Goal: Task Accomplishment & Management: Use online tool/utility

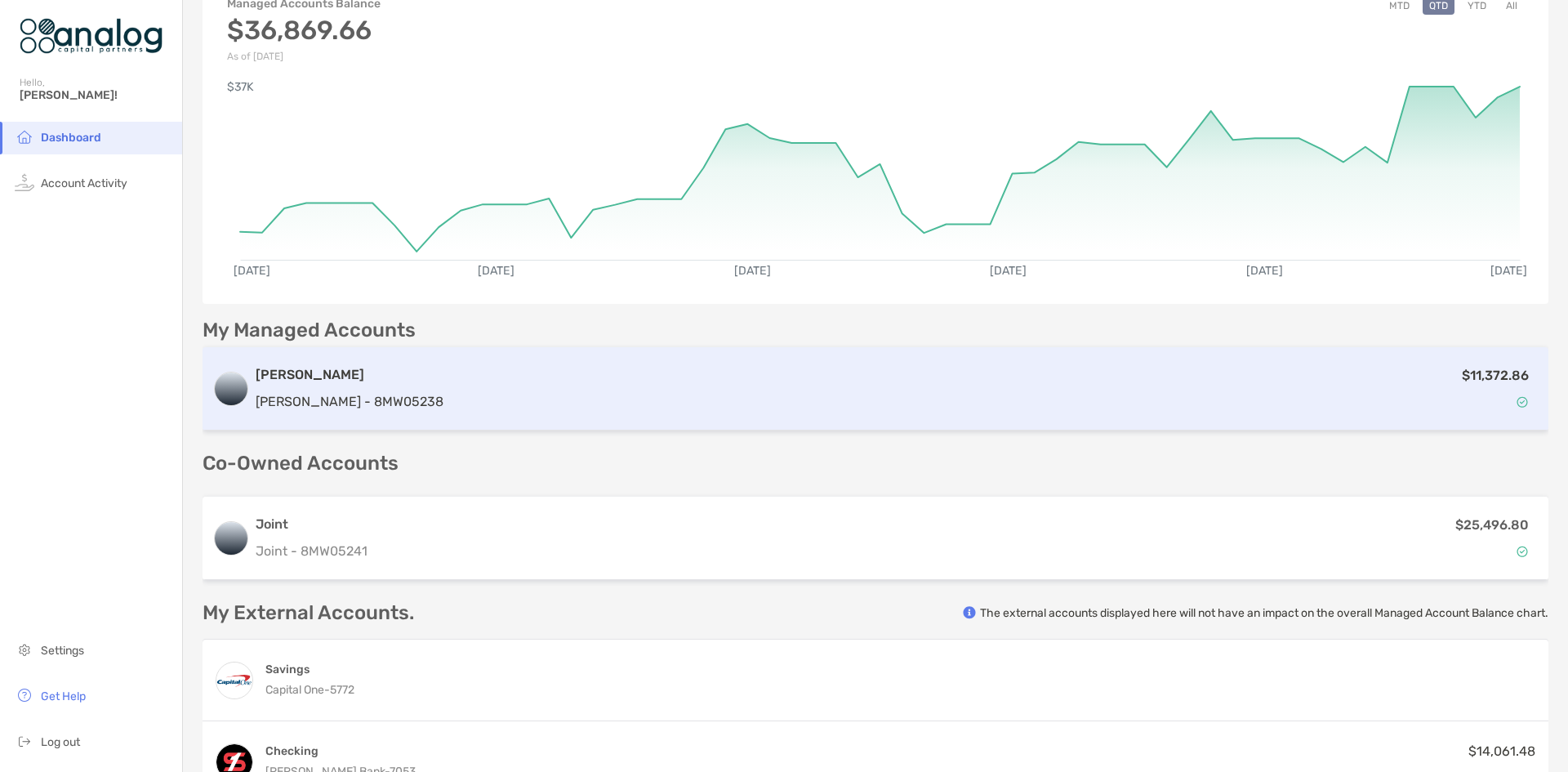
scroll to position [245, 0]
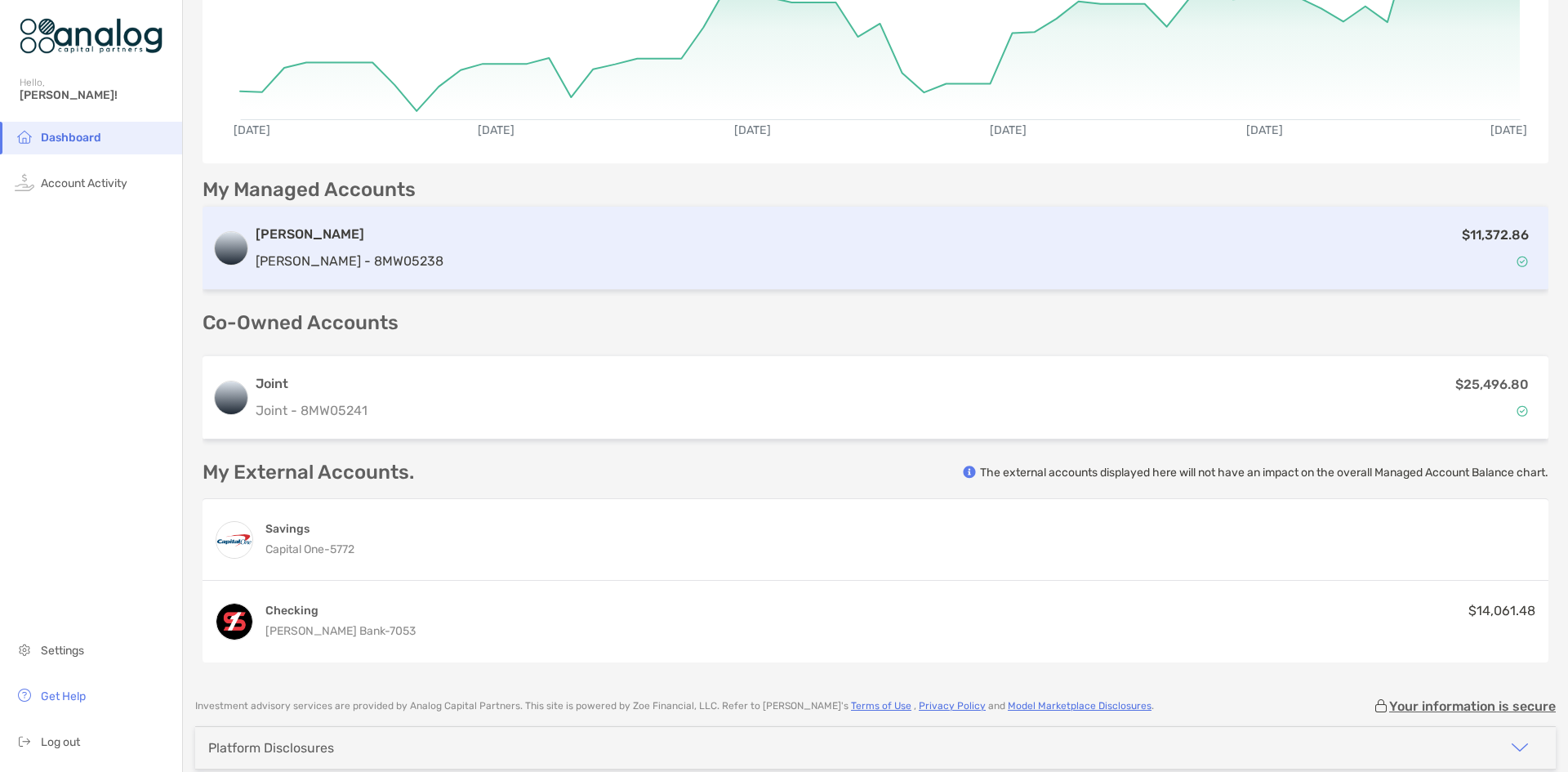
click at [1011, 259] on div "$11,372.86" at bounding box center [994, 248] width 1088 height 47
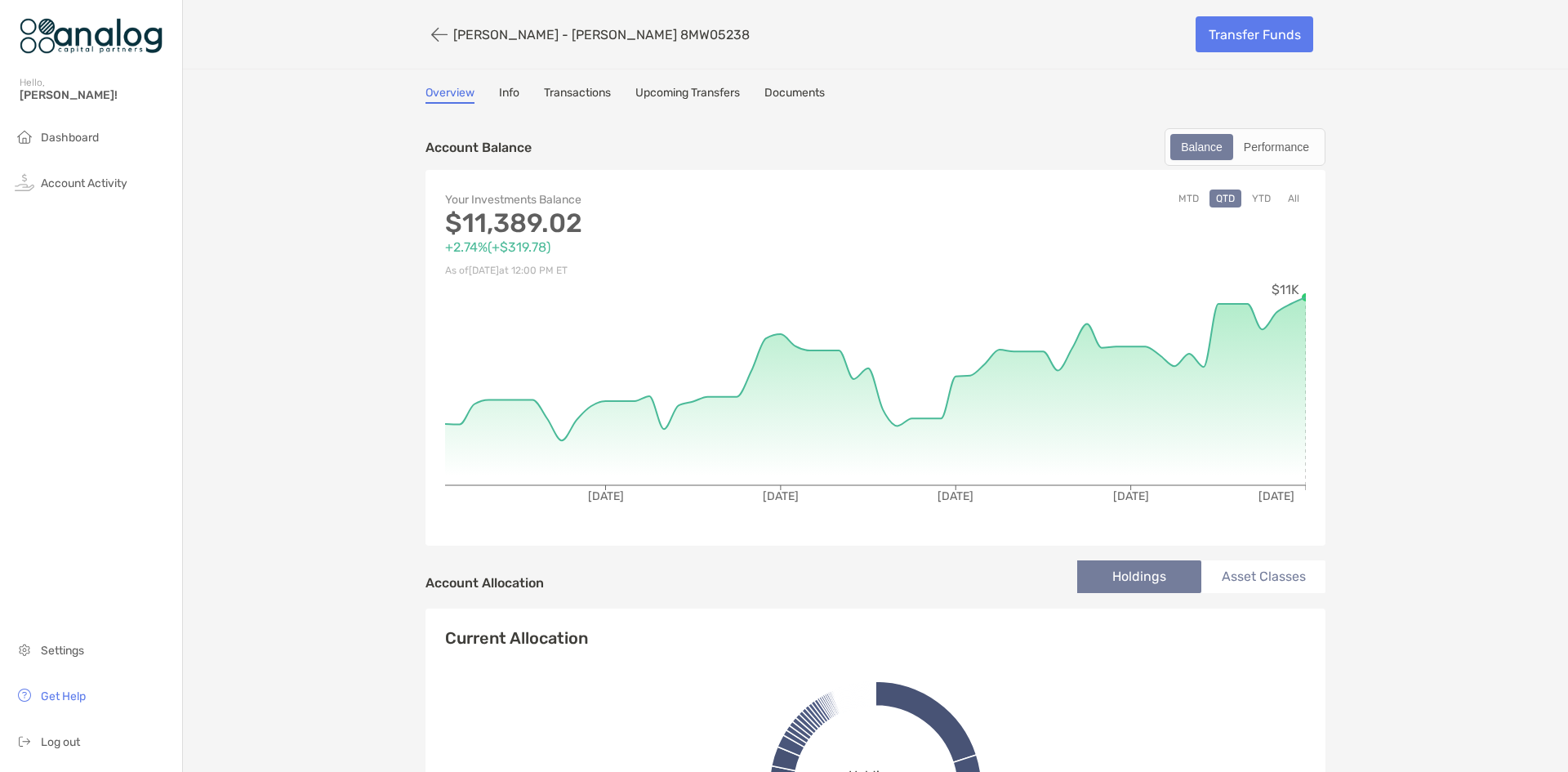
click at [1089, 235] on div "MTD QTD YTD All" at bounding box center [1091, 235] width 431 height 91
click at [1215, 40] on link "Transfer Funds" at bounding box center [1254, 34] width 117 height 36
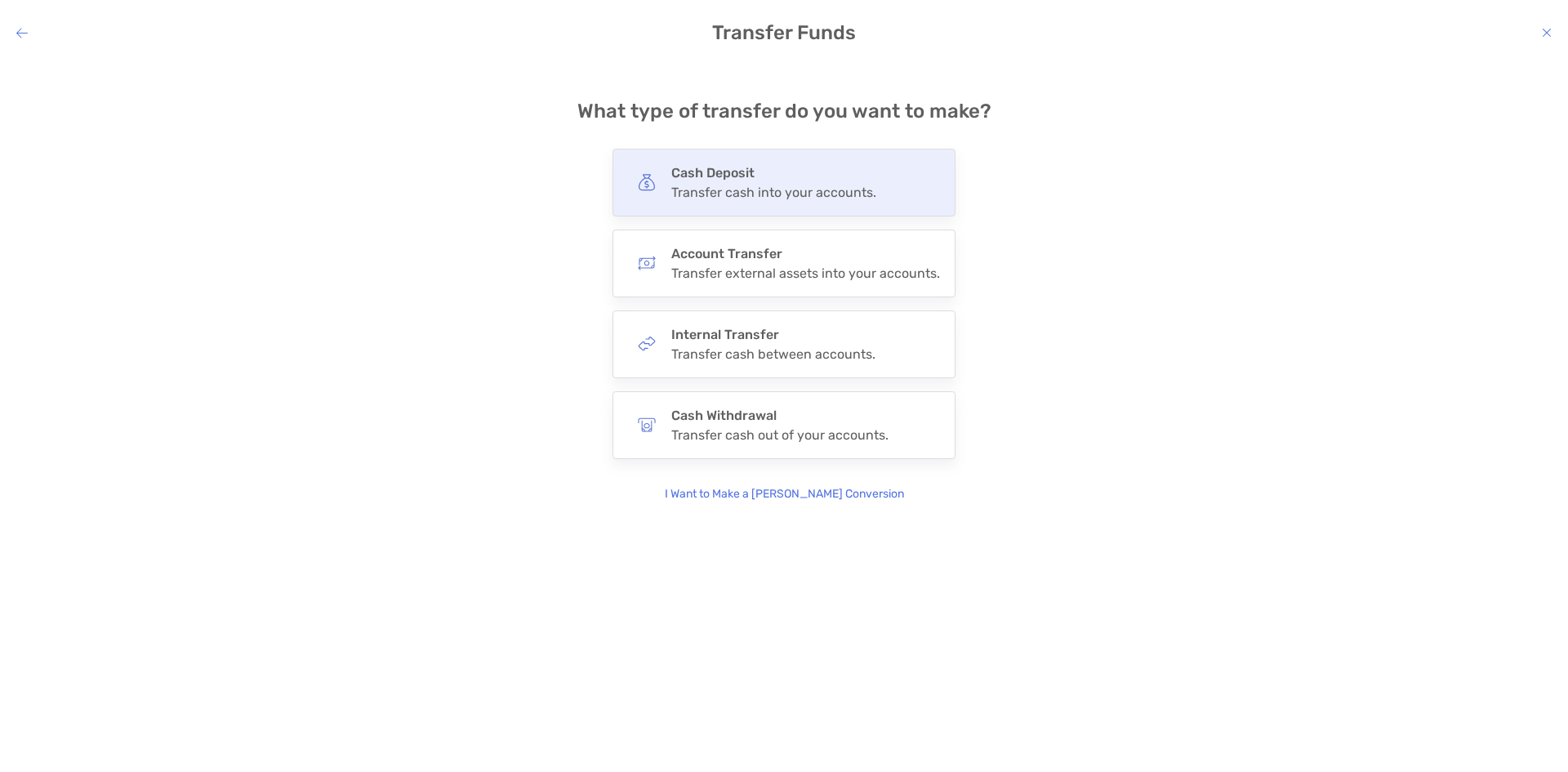
click at [731, 201] on div "Cash Deposit Transfer cash into your accounts." at bounding box center [784, 182] width 343 height 68
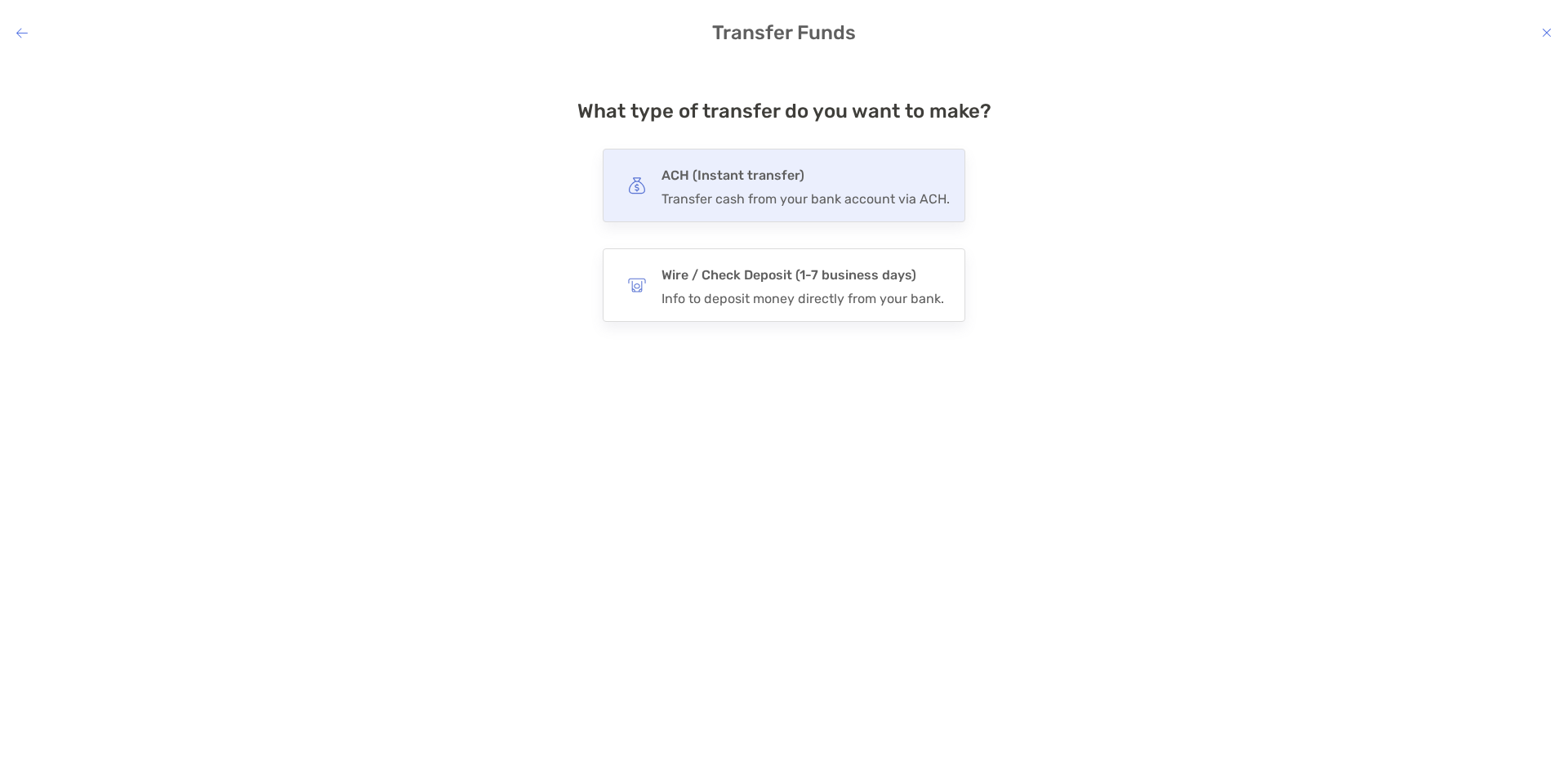
click at [730, 201] on div "Transfer cash from your bank account via ACH." at bounding box center [805, 198] width 288 height 15
click at [0, 0] on input "***" at bounding box center [0, 0] width 0 height 0
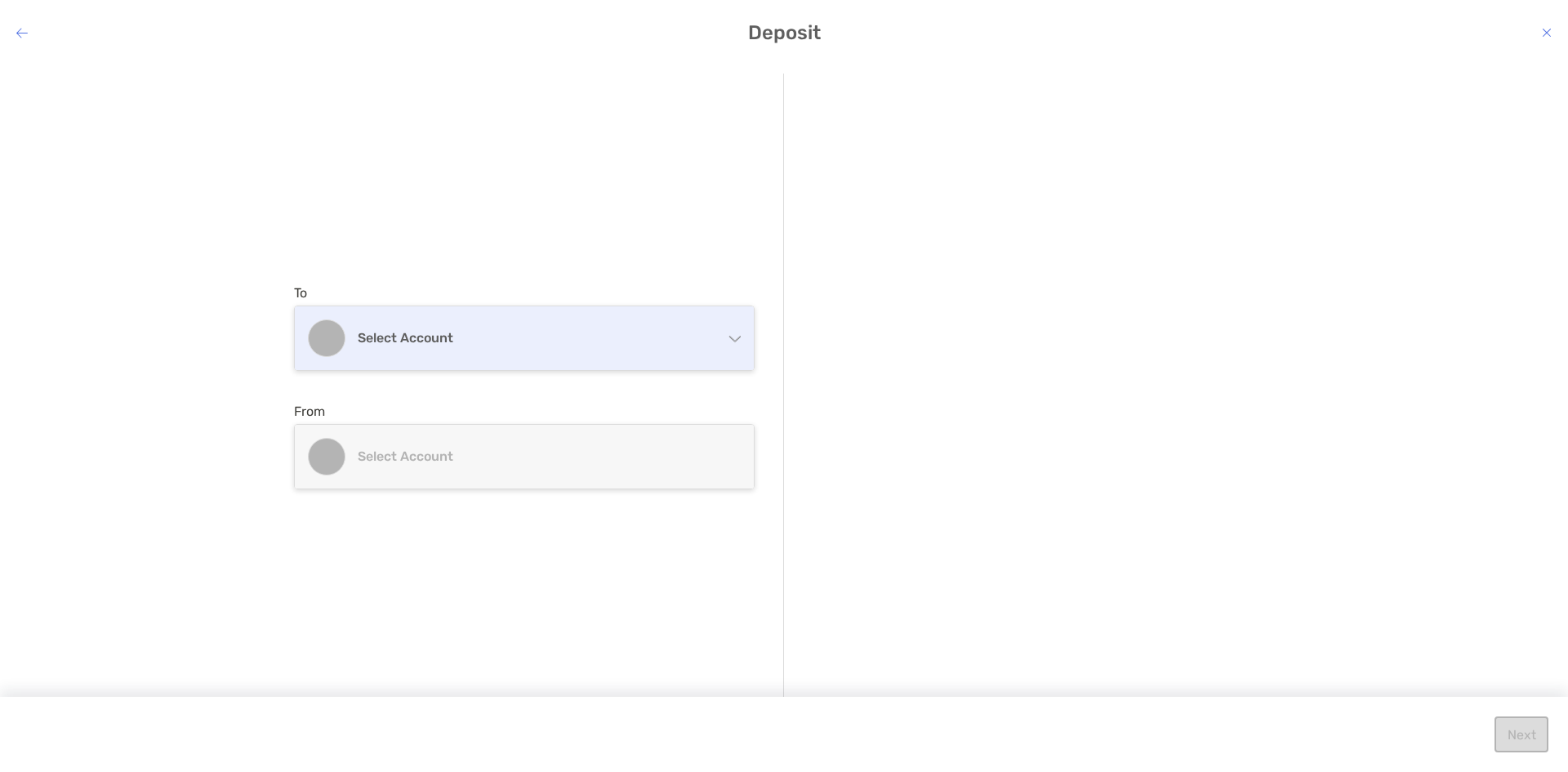
click at [474, 340] on h4 "Select account" at bounding box center [534, 338] width 353 height 15
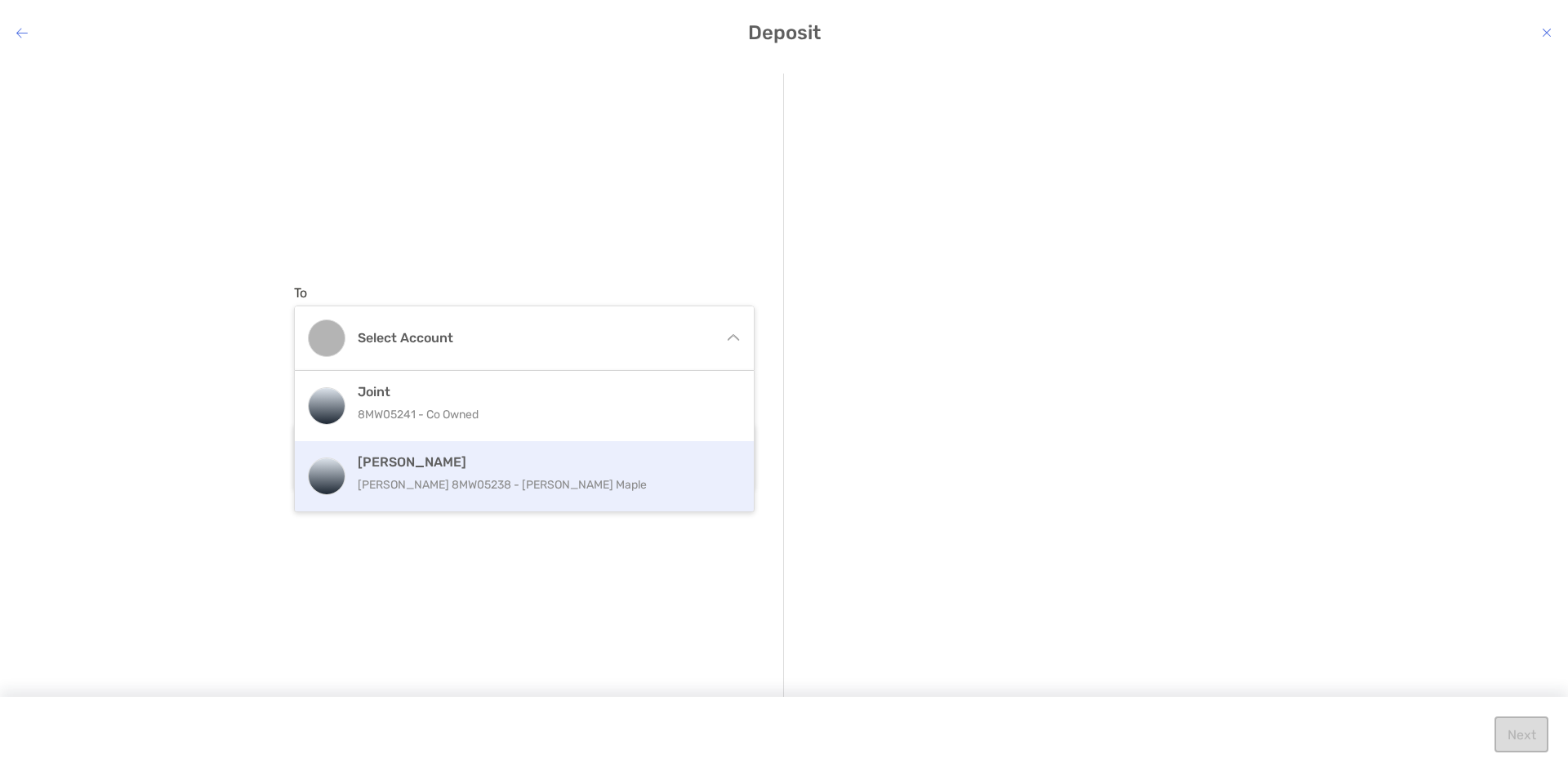
click at [421, 475] on p "[PERSON_NAME] 8MW05238 - [PERSON_NAME] Maple" at bounding box center [542, 485] width 368 height 20
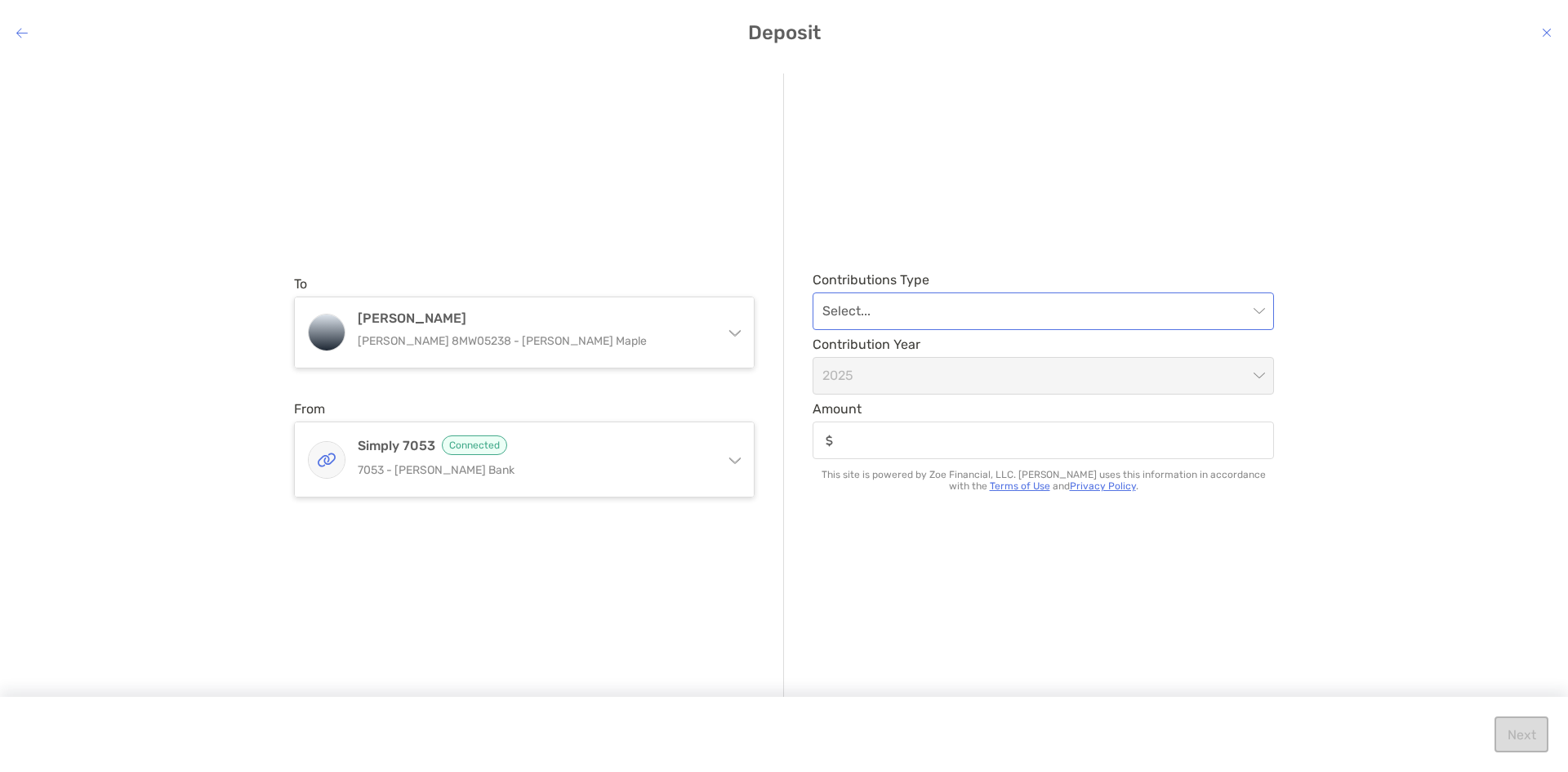
click at [992, 309] on input "modal" at bounding box center [1035, 311] width 426 height 36
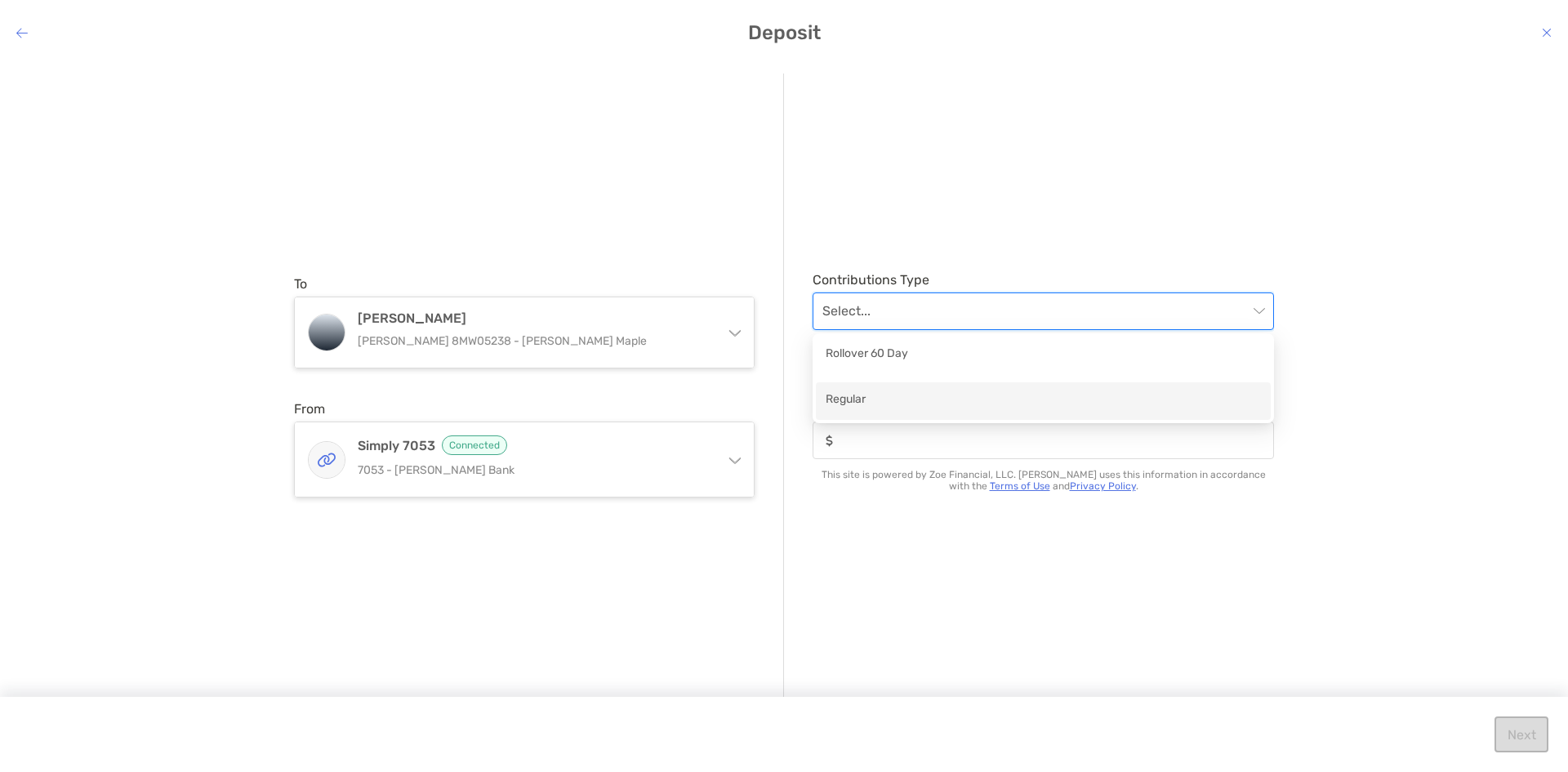
click at [893, 400] on div "Regular" at bounding box center [1043, 400] width 435 height 20
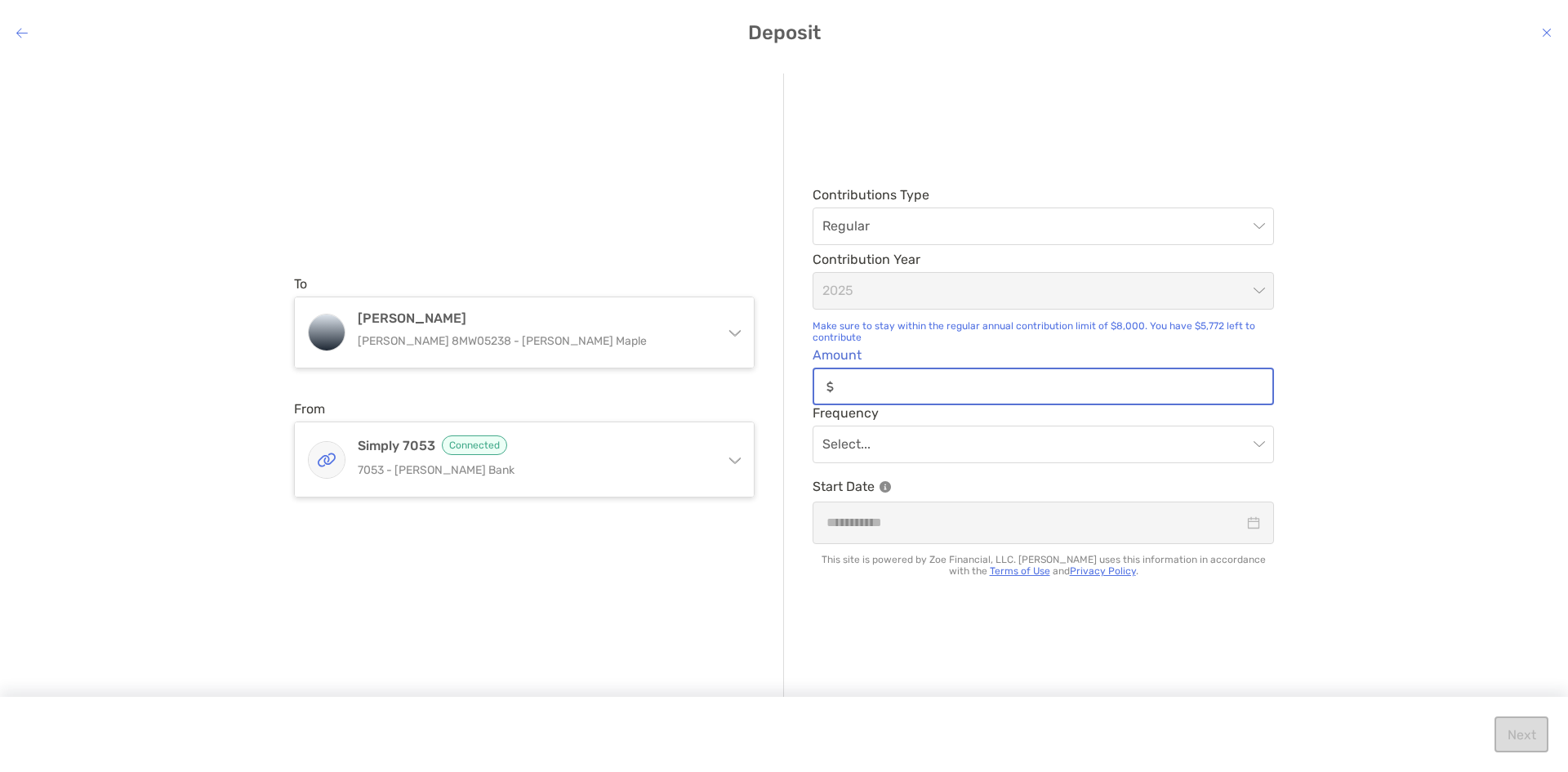
click at [900, 388] on input "Amount" at bounding box center [1056, 387] width 432 height 14
type input "*****"
click at [901, 449] on input "modal" at bounding box center [1035, 444] width 426 height 36
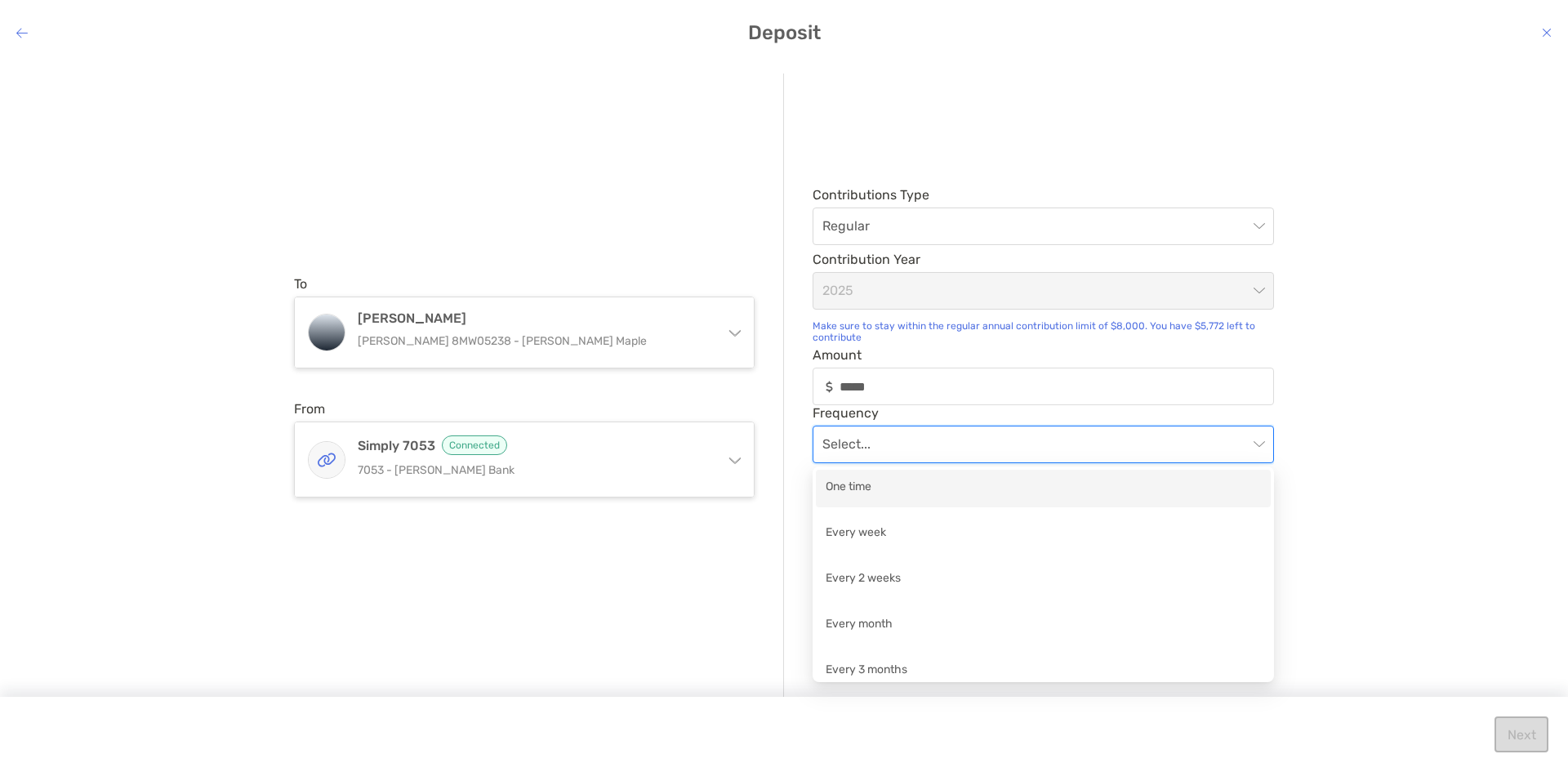
click at [863, 491] on div "One time" at bounding box center [1043, 488] width 435 height 20
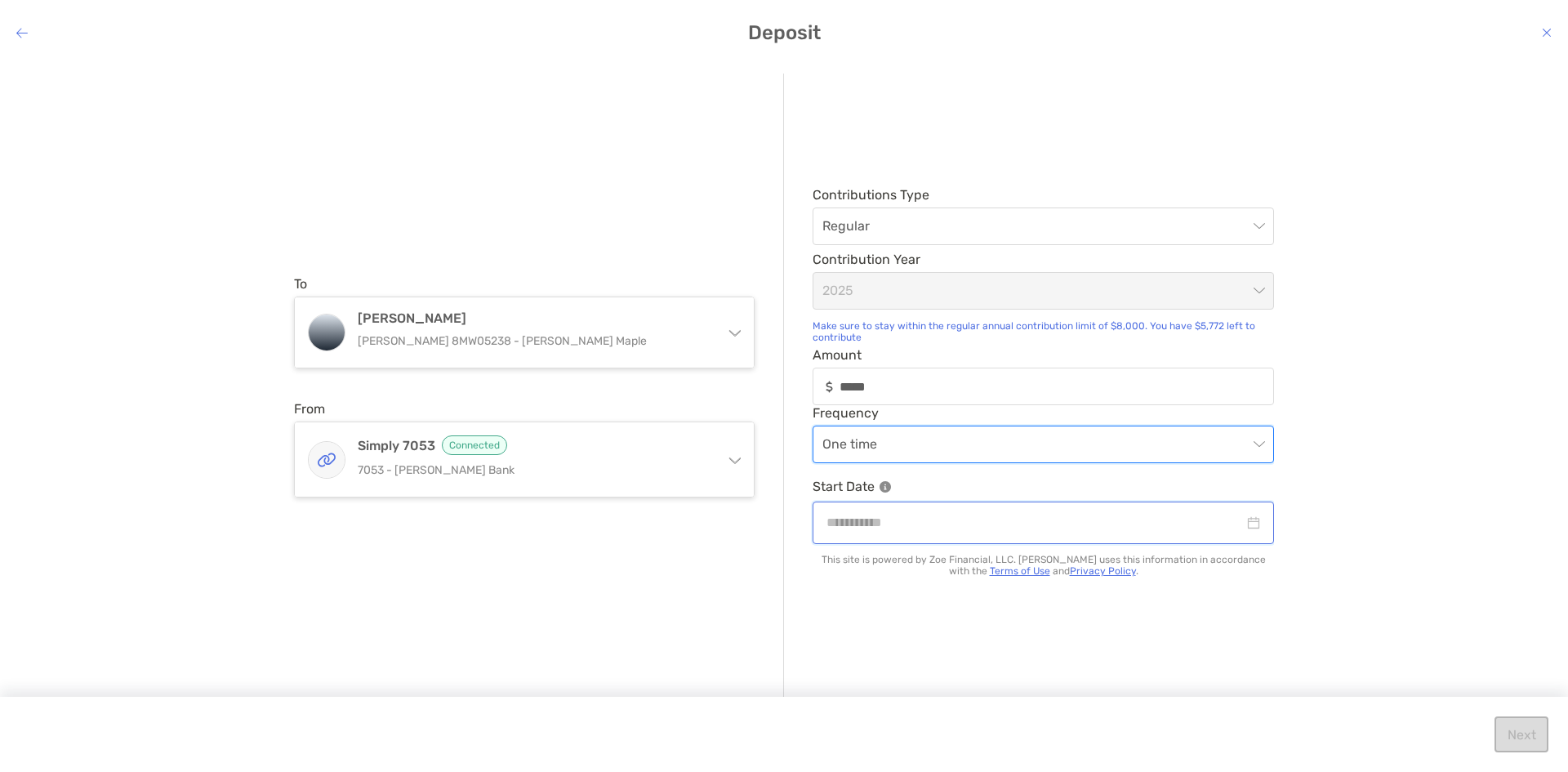
click at [900, 531] on input "modal" at bounding box center [1035, 522] width 417 height 20
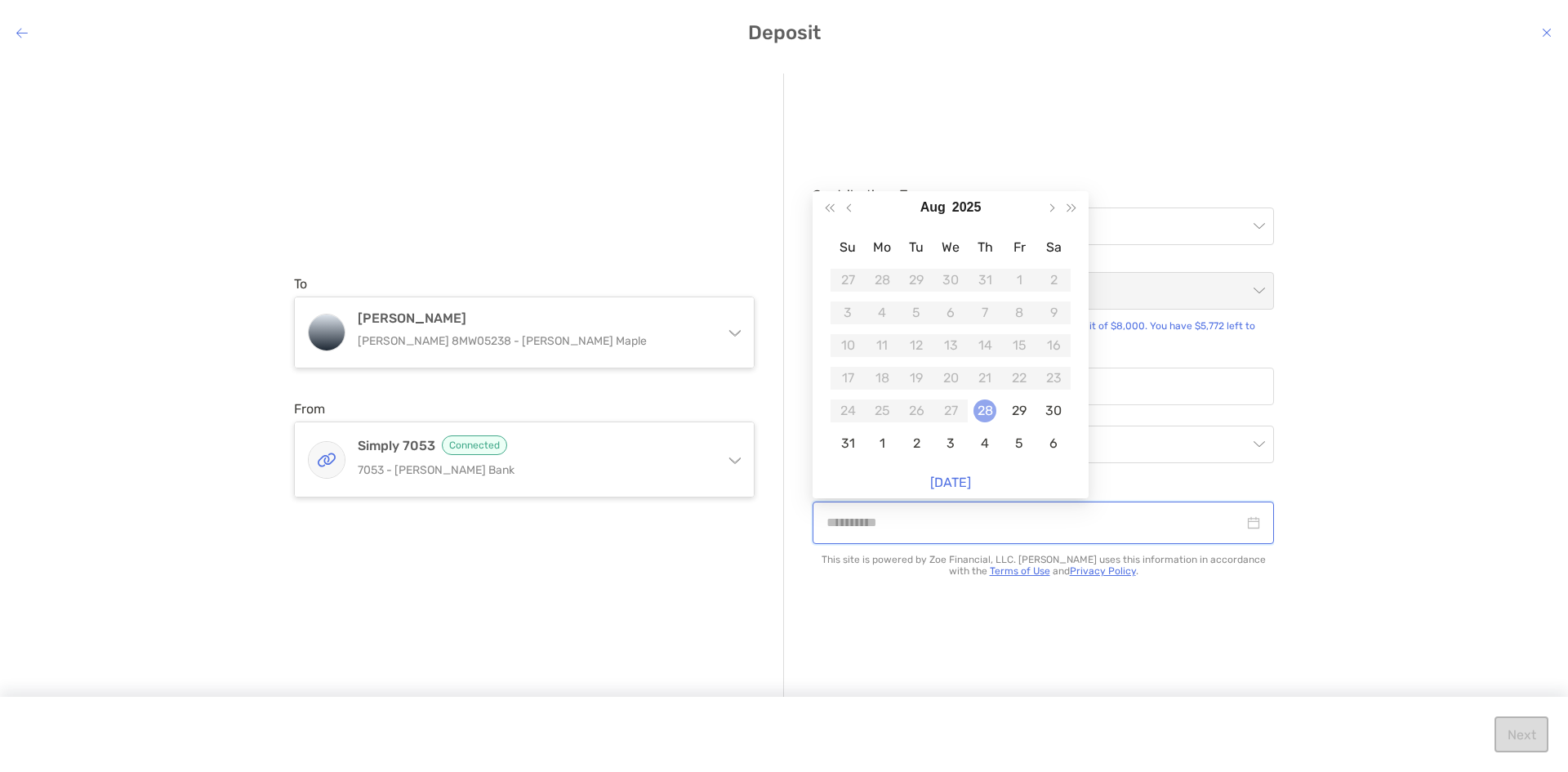
type input "**********"
click at [990, 401] on div "28" at bounding box center [985, 410] width 23 height 23
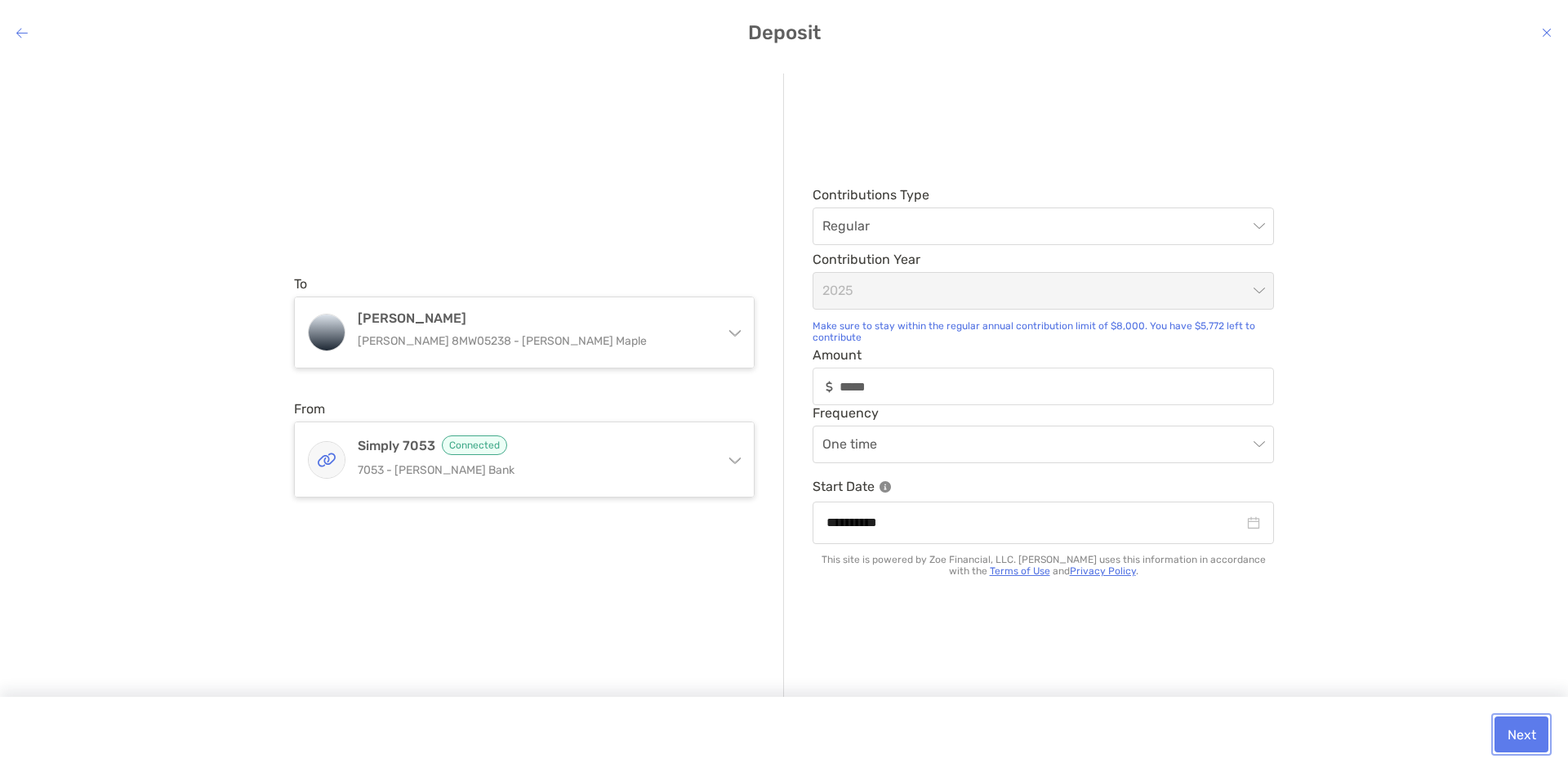
click at [1527, 737] on button "Next" at bounding box center [1522, 734] width 54 height 36
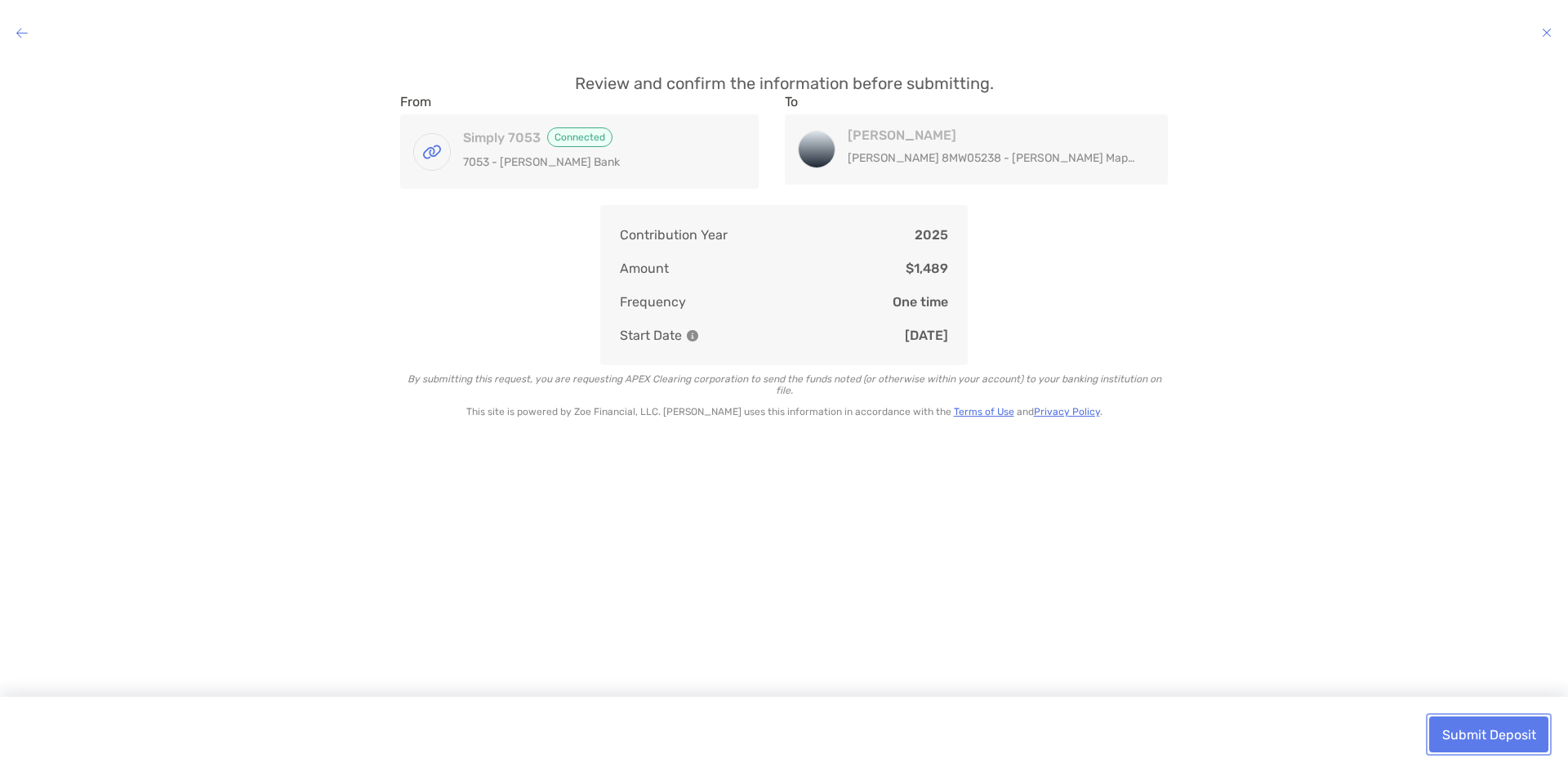
click at [1523, 737] on button "Submit Deposit" at bounding box center [1488, 734] width 119 height 36
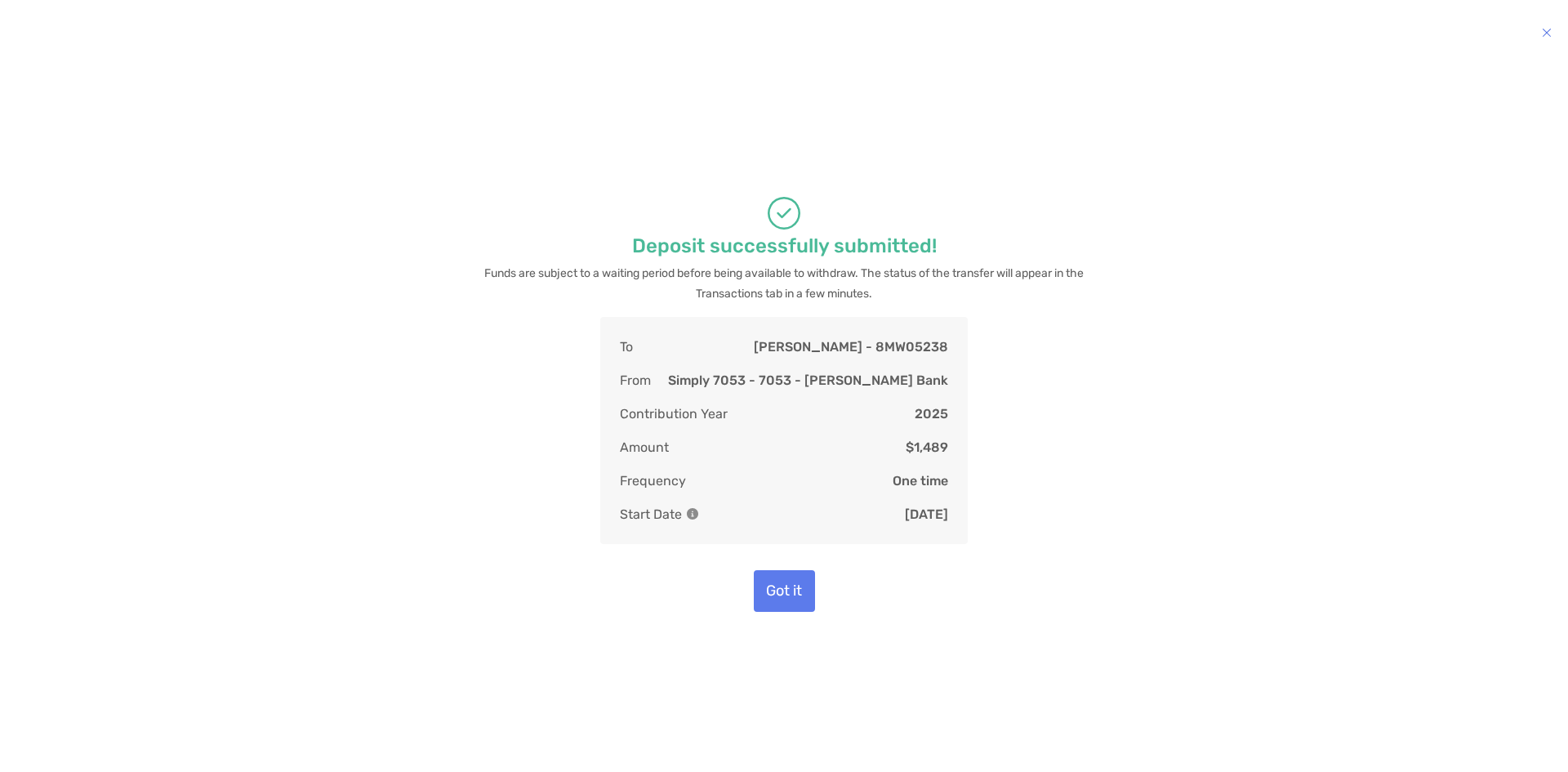
click at [898, 652] on div "Deposit successfully submitted! Funds are subject to a waiting period before be…" at bounding box center [784, 404] width 1542 height 661
click at [768, 591] on button "Got it" at bounding box center [784, 590] width 62 height 41
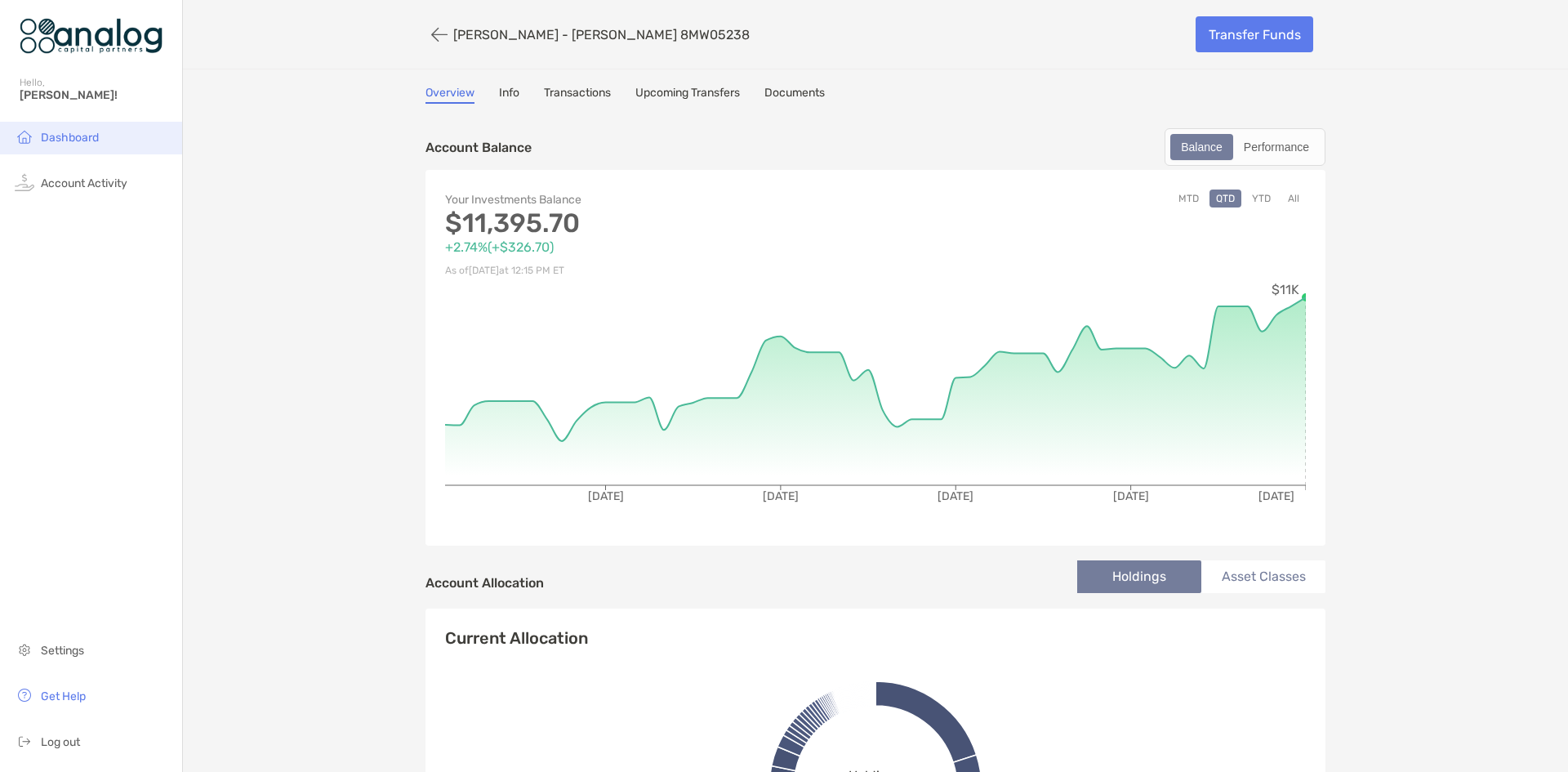
click at [64, 134] on span "Dashboard" at bounding box center [69, 138] width 58 height 14
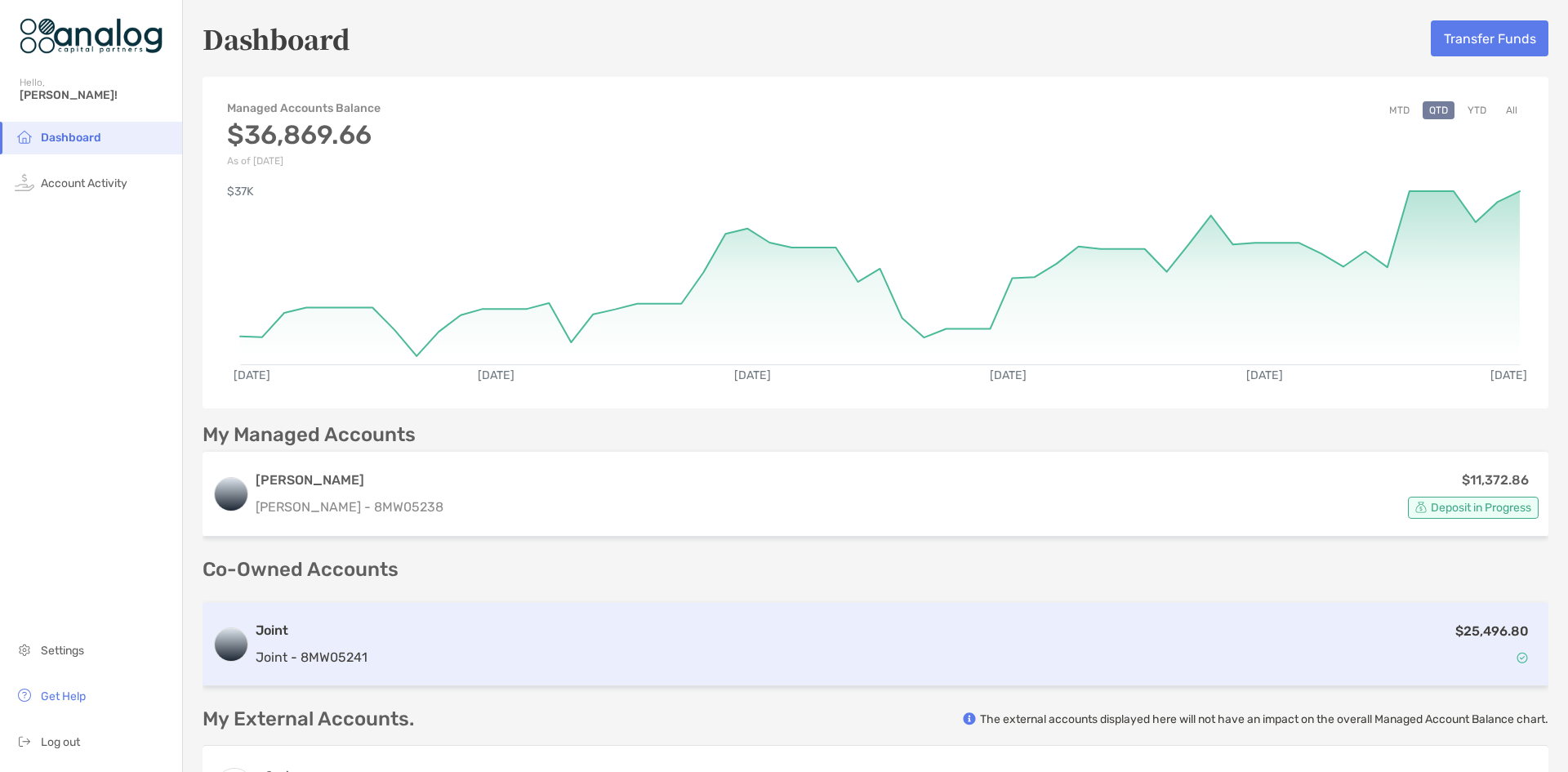
click at [383, 642] on div "$25,496.80" at bounding box center [956, 644] width 1164 height 47
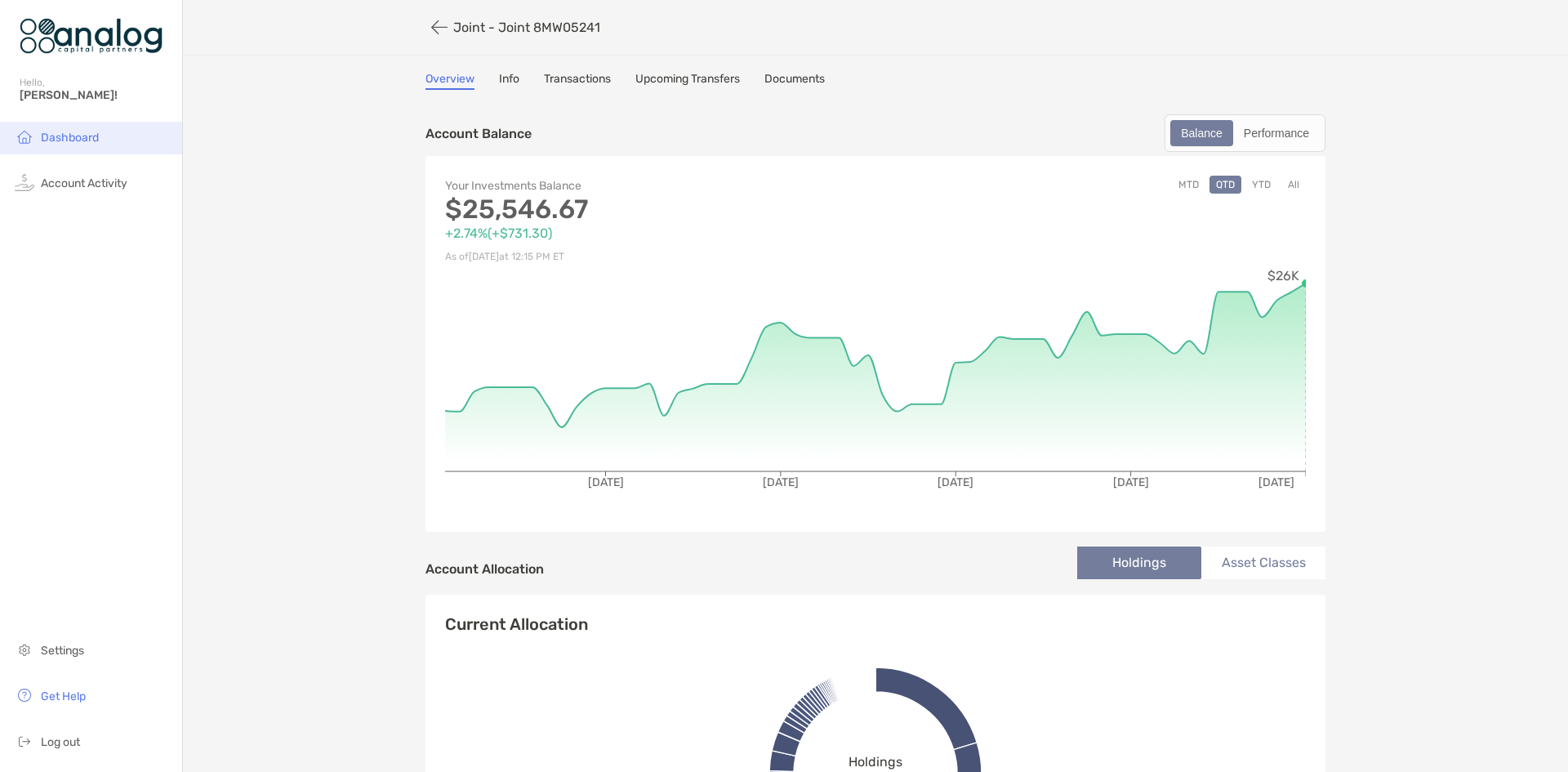
click at [48, 143] on span "Dashboard" at bounding box center [69, 138] width 58 height 14
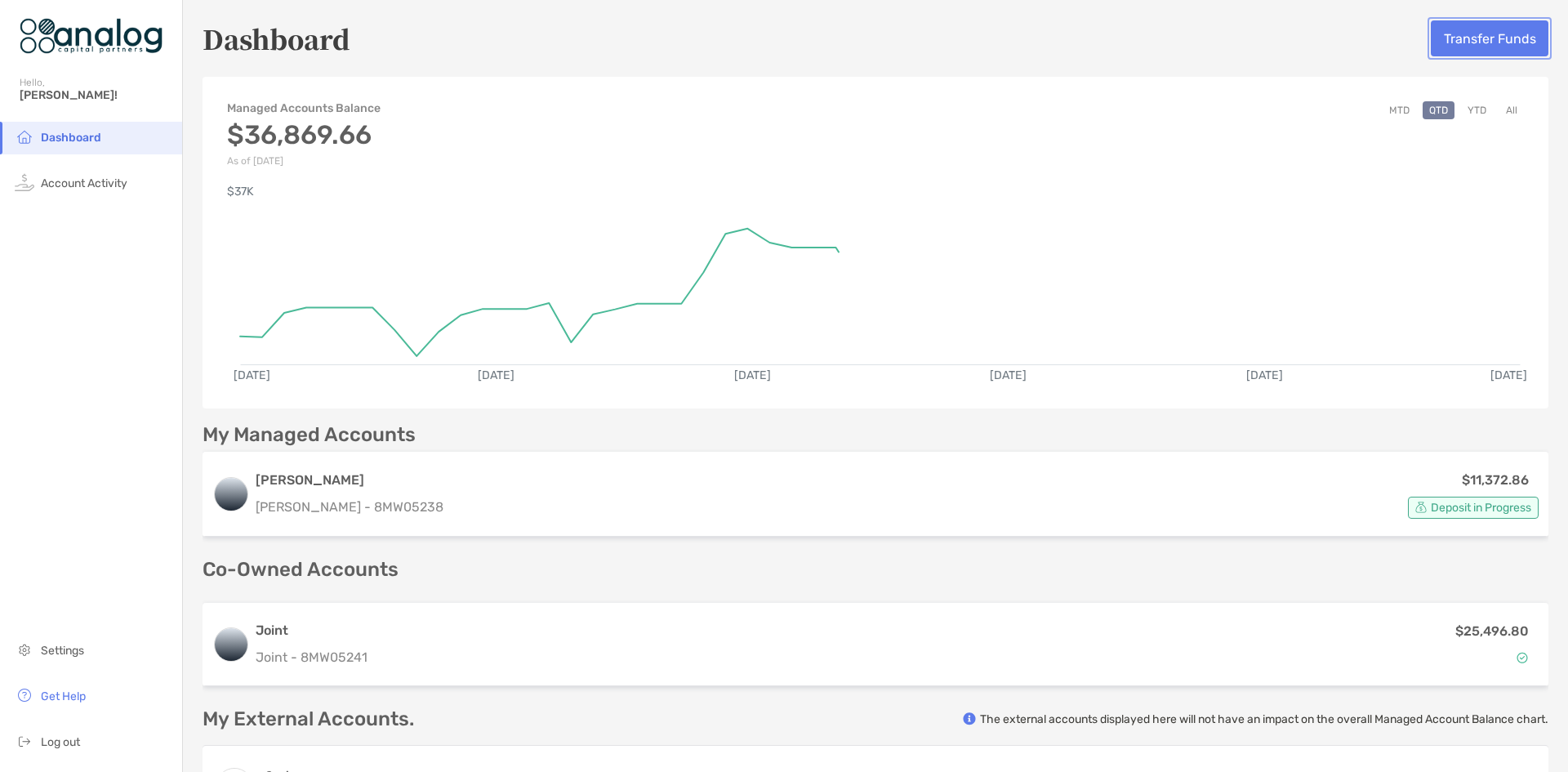
click at [1460, 41] on button "Transfer Funds" at bounding box center [1489, 38] width 117 height 36
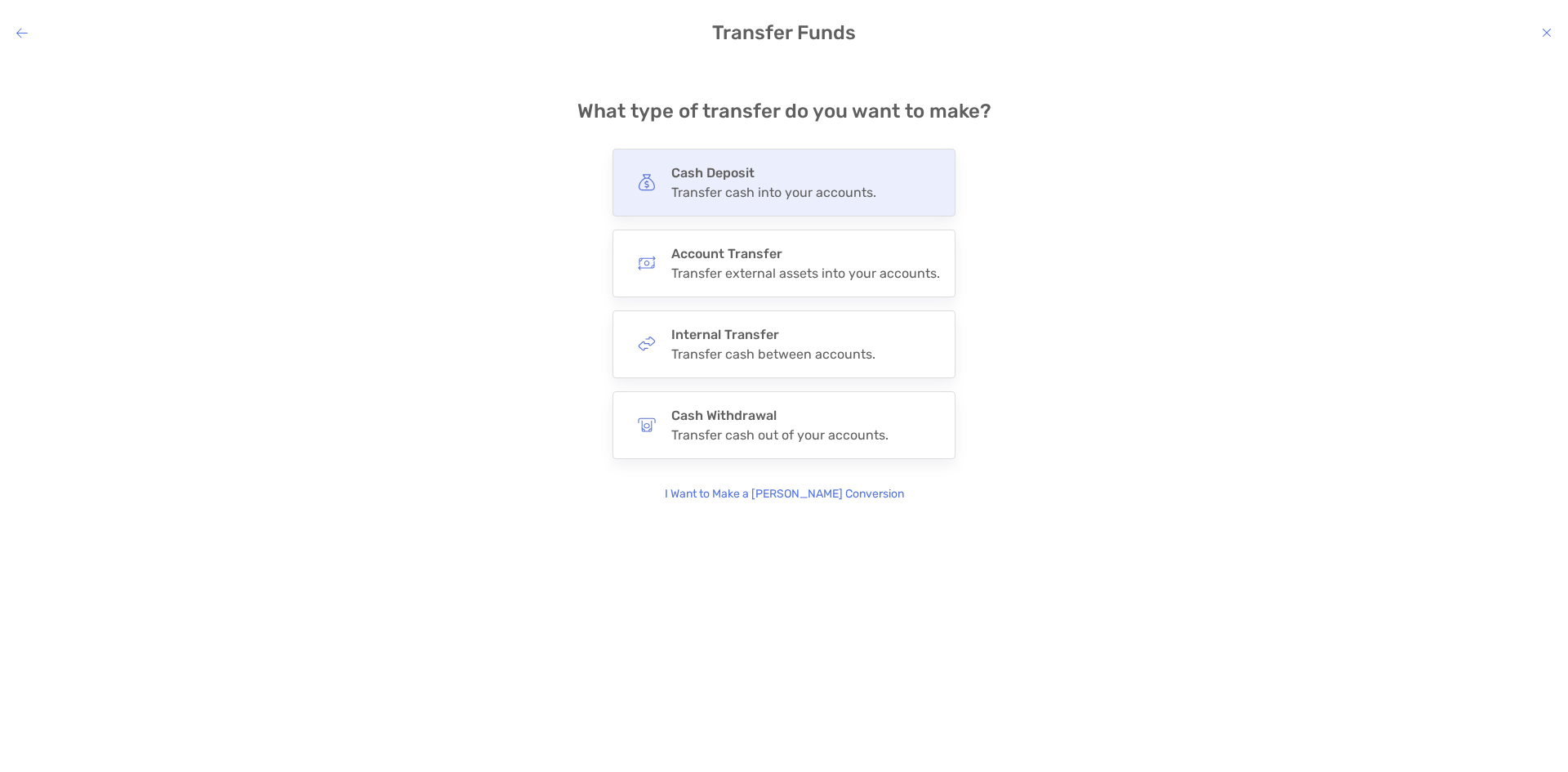
click at [689, 199] on div "Transfer cash into your accounts." at bounding box center [773, 193] width 205 height 15
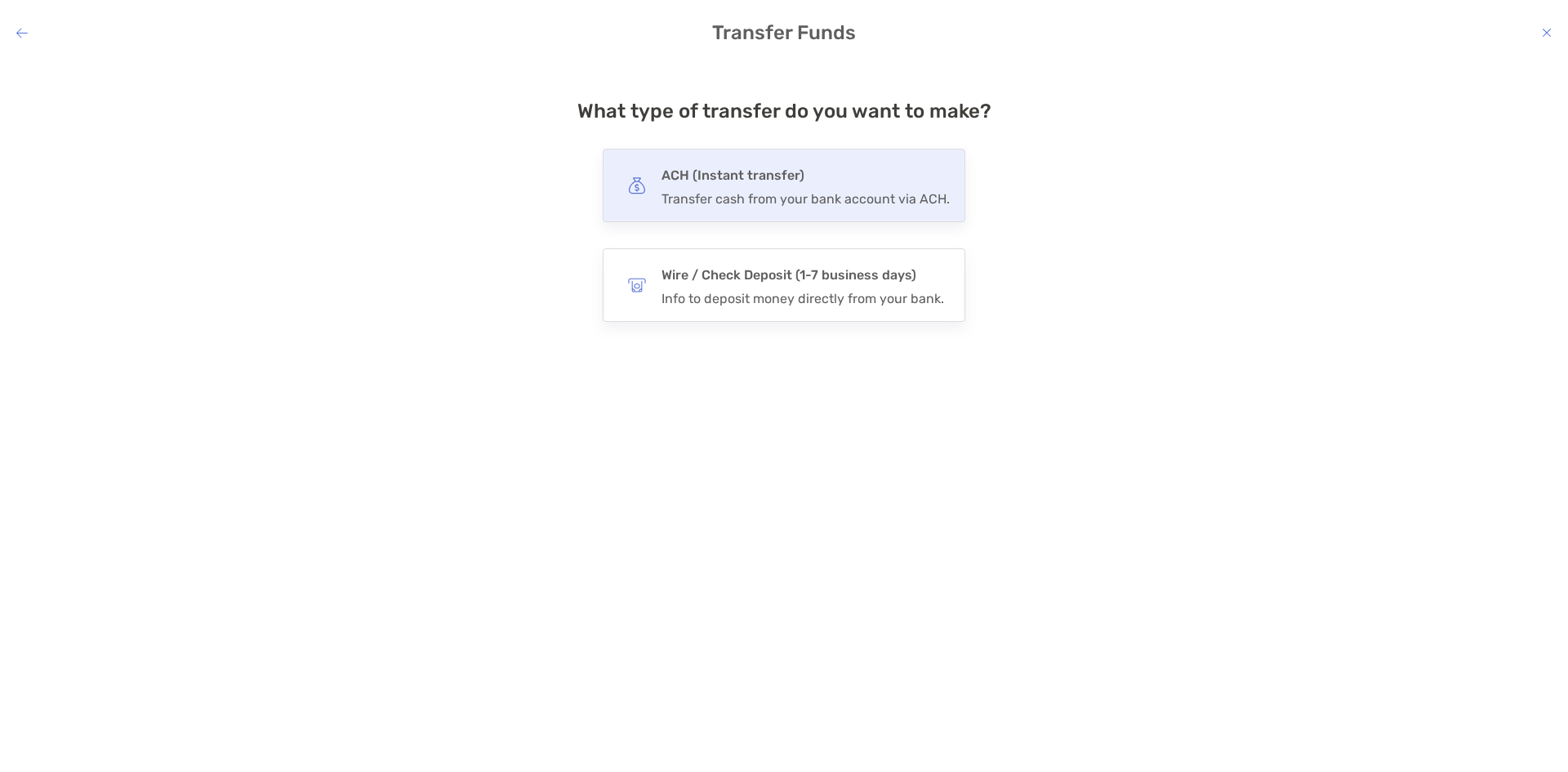
click at [716, 198] on div "Transfer cash from your bank account via ACH." at bounding box center [805, 198] width 288 height 15
click at [0, 0] on input "***" at bounding box center [0, 0] width 0 height 0
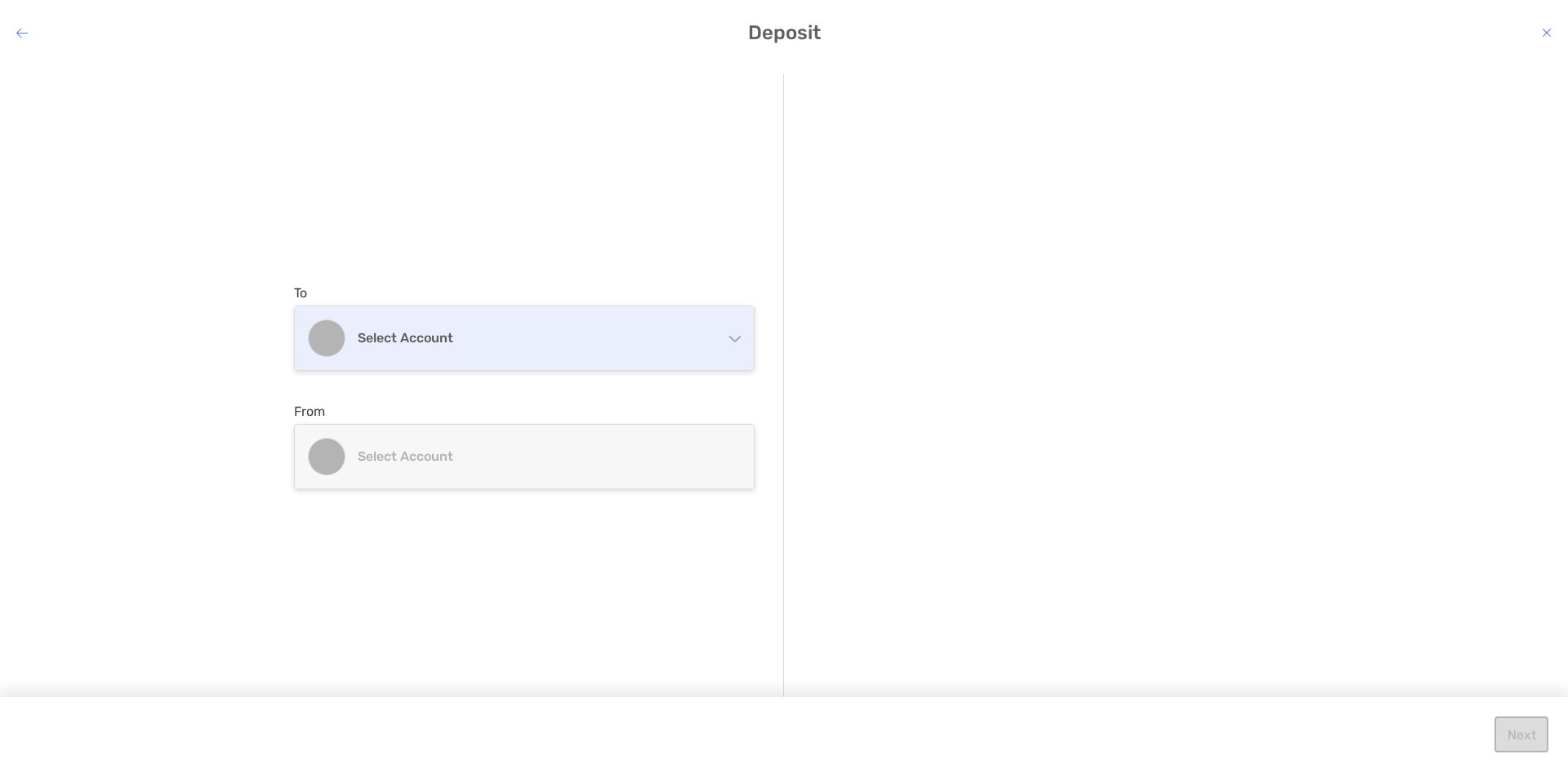
click at [464, 344] on h4 "Select account" at bounding box center [534, 338] width 353 height 15
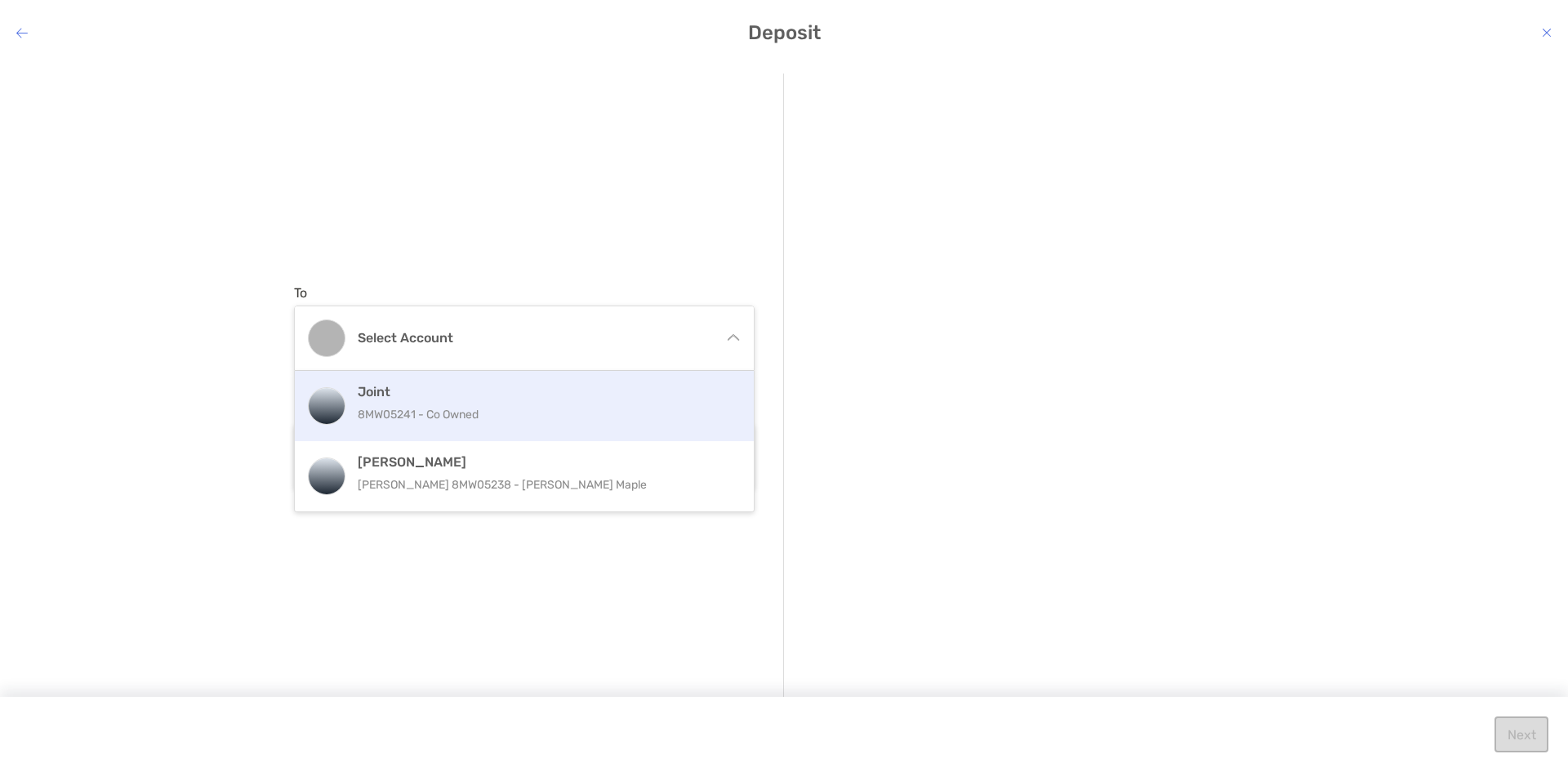
click at [454, 405] on p "8MW05241 - Co Owned" at bounding box center [542, 415] width 368 height 20
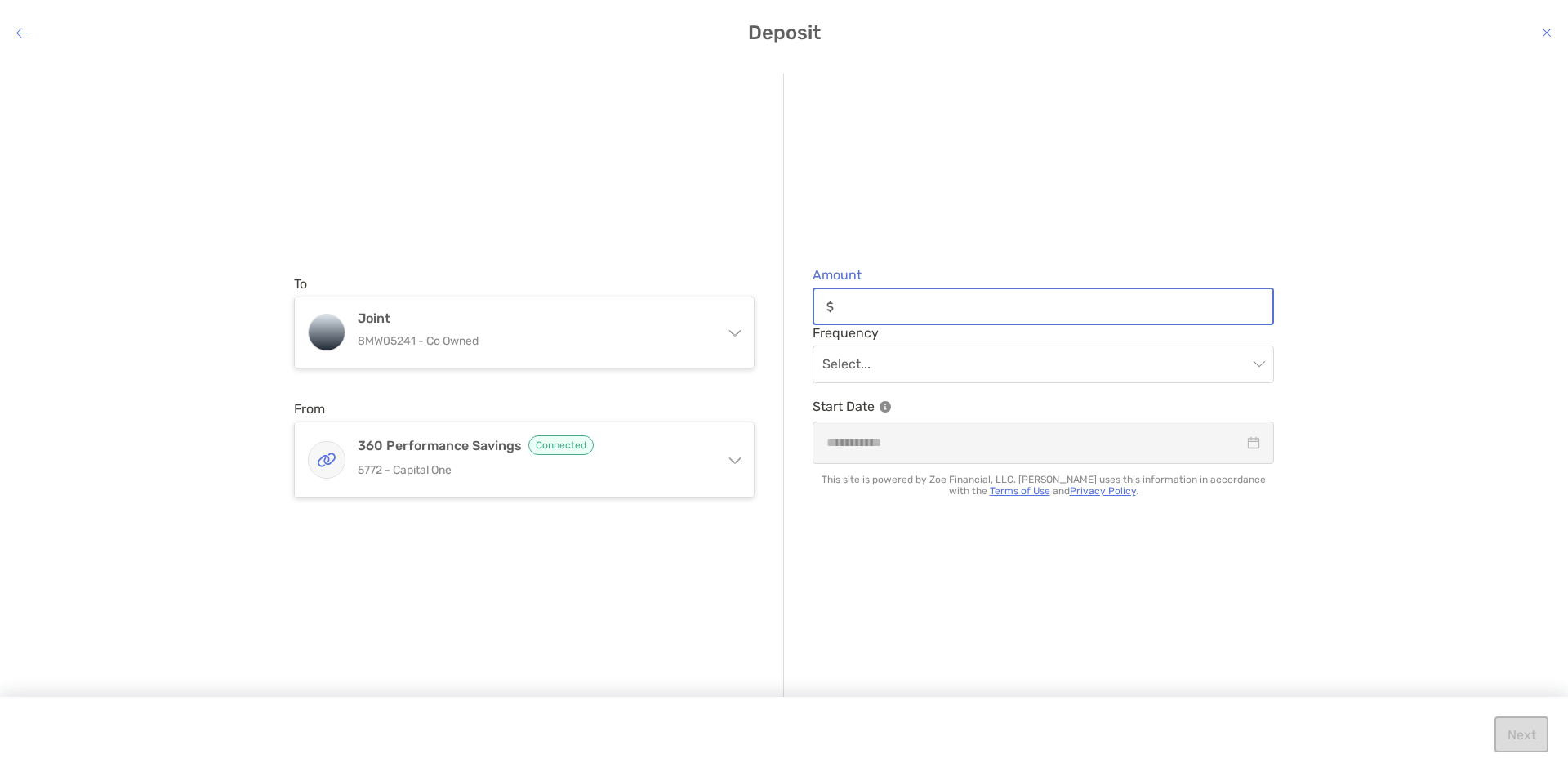
click at [889, 302] on input "Amount" at bounding box center [1056, 307] width 432 height 14
type input "*****"
click at [927, 355] on input "modal" at bounding box center [1035, 364] width 426 height 36
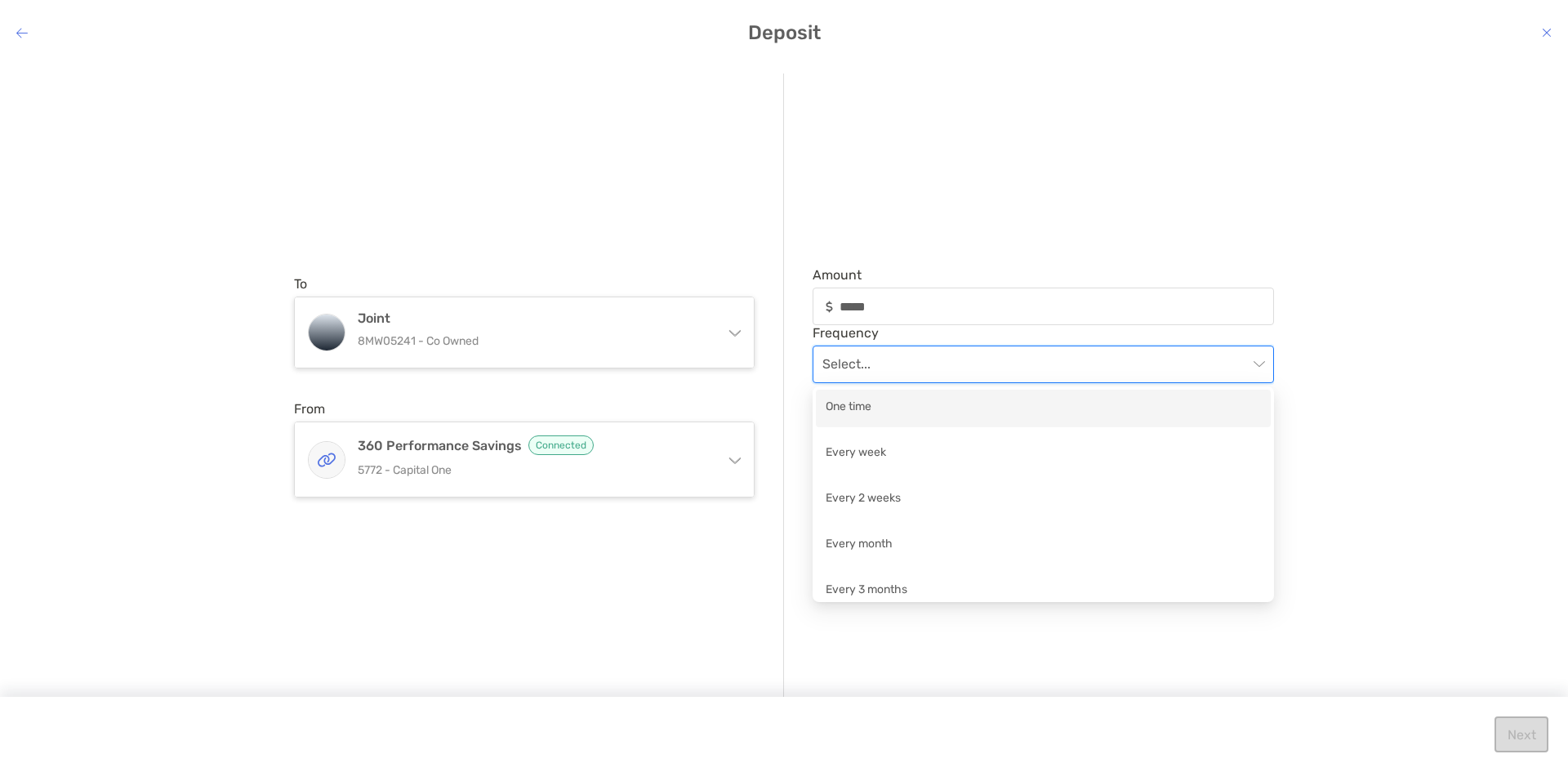
click at [870, 408] on div "One time" at bounding box center [1043, 408] width 435 height 20
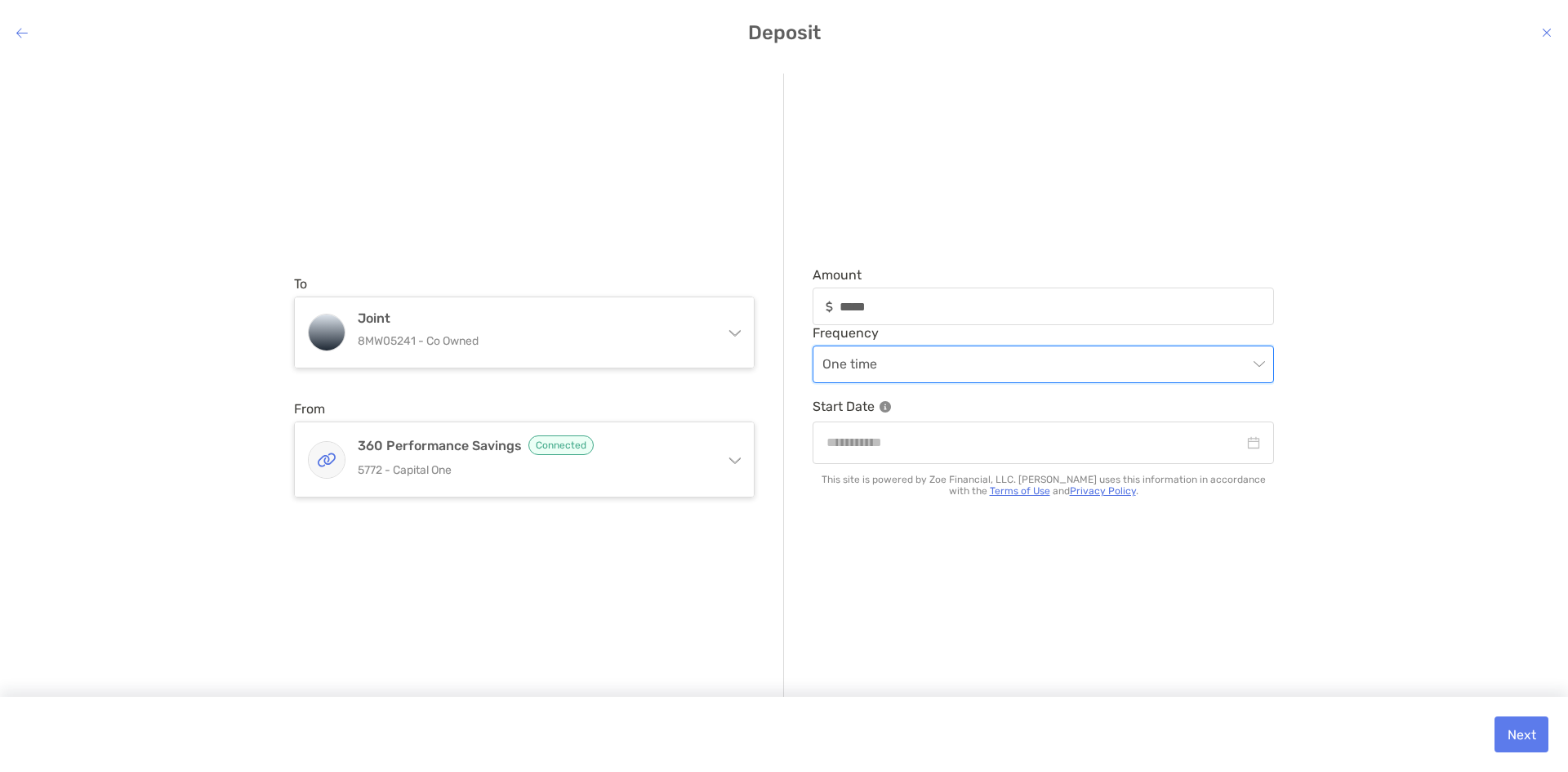
click at [732, 458] on icon "modal" at bounding box center [734, 457] width 13 height 13
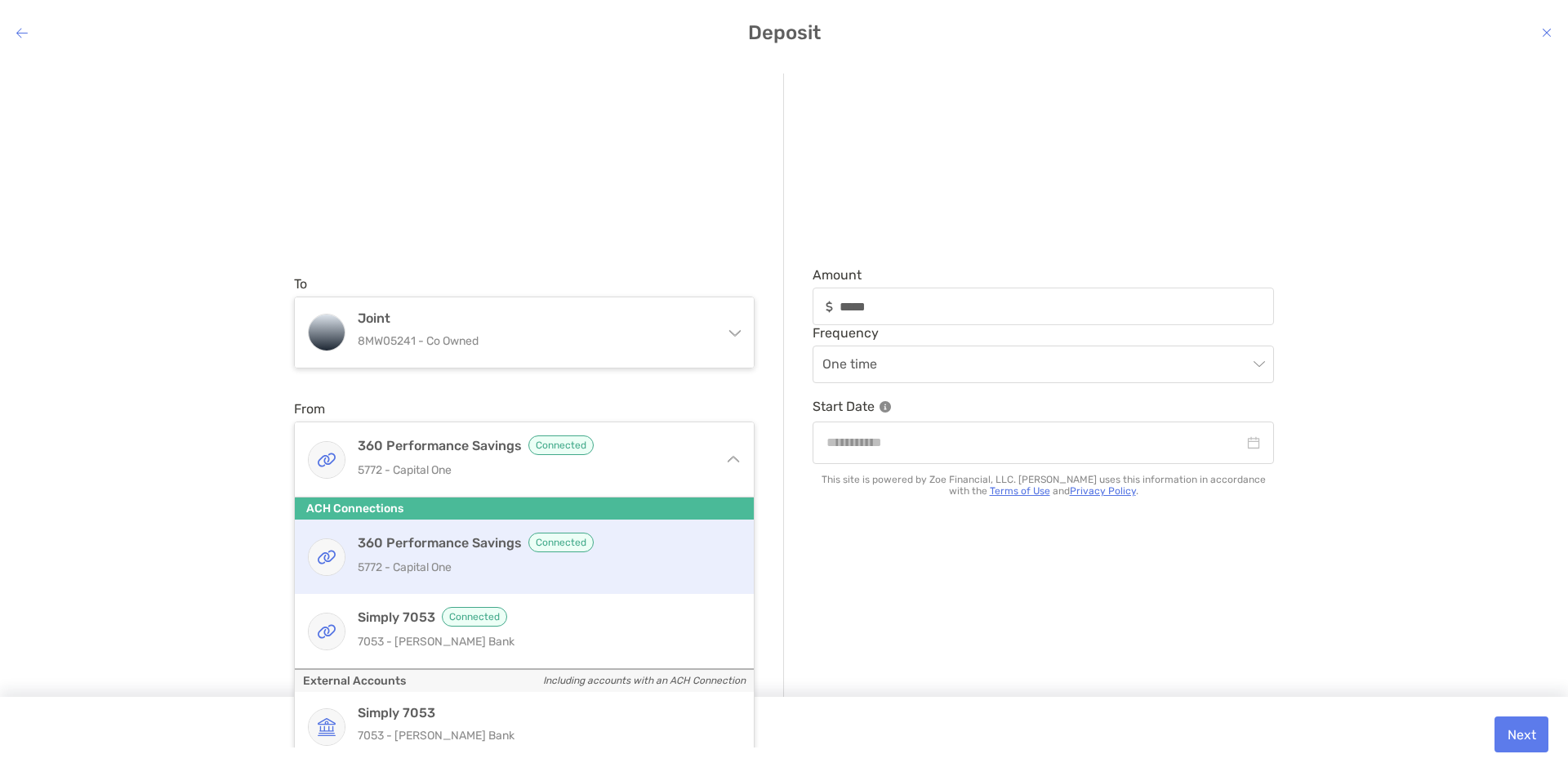
click at [400, 621] on h4 "Simply 7053 Connected" at bounding box center [542, 616] width 368 height 19
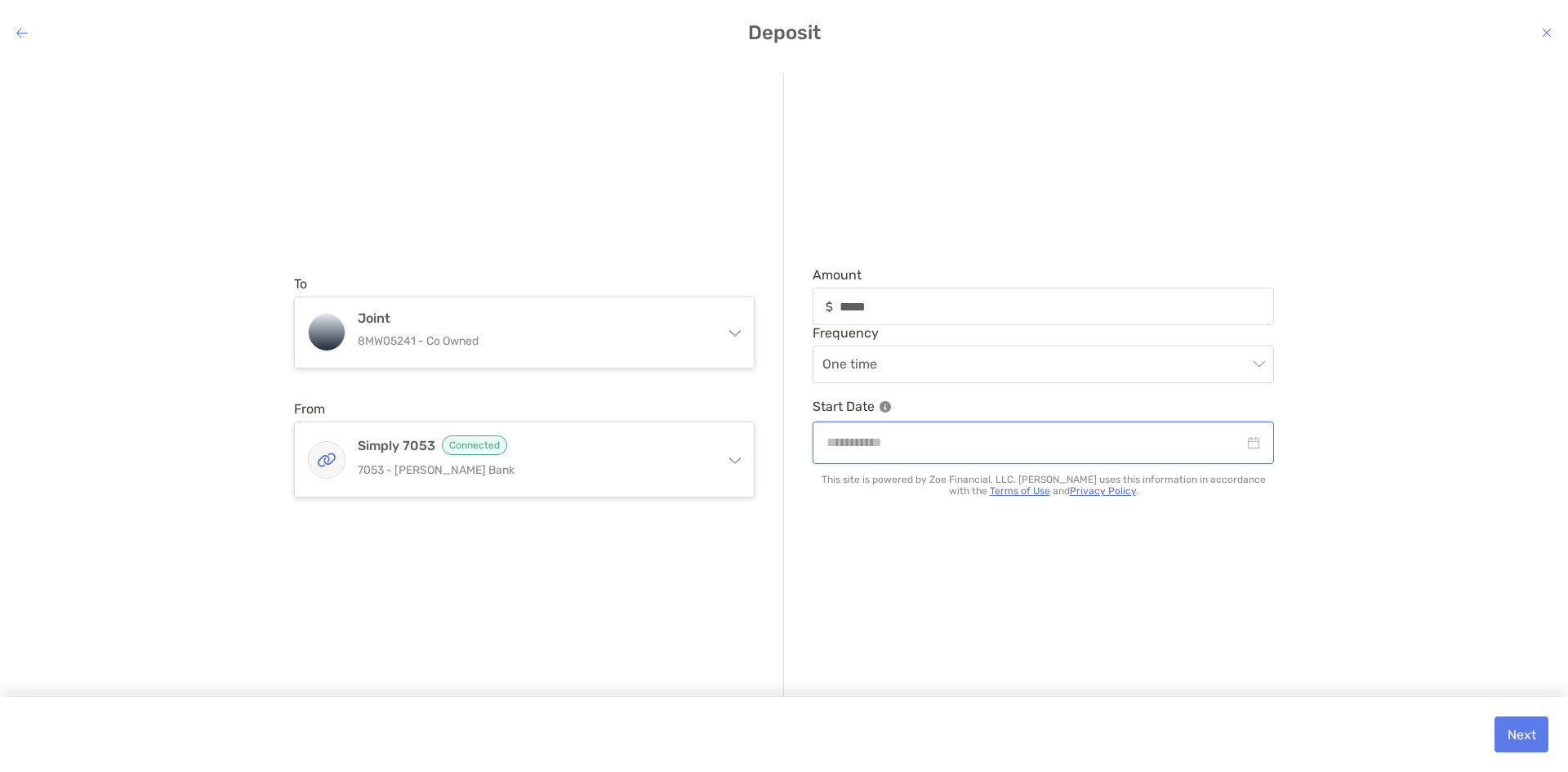
click at [1030, 445] on input "modal" at bounding box center [1035, 443] width 417 height 20
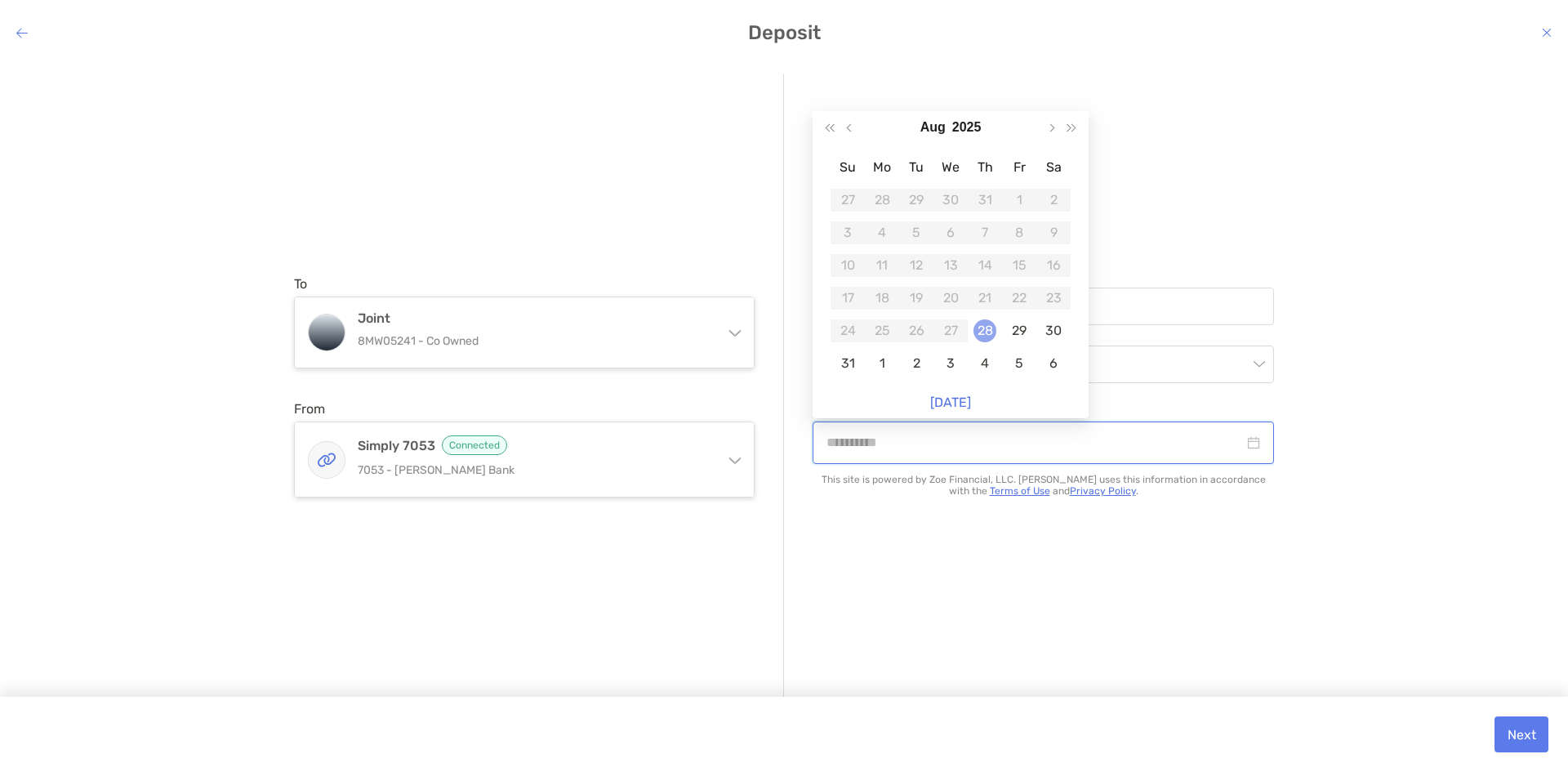
type input "**********"
click at [987, 331] on div "28" at bounding box center [985, 330] width 23 height 23
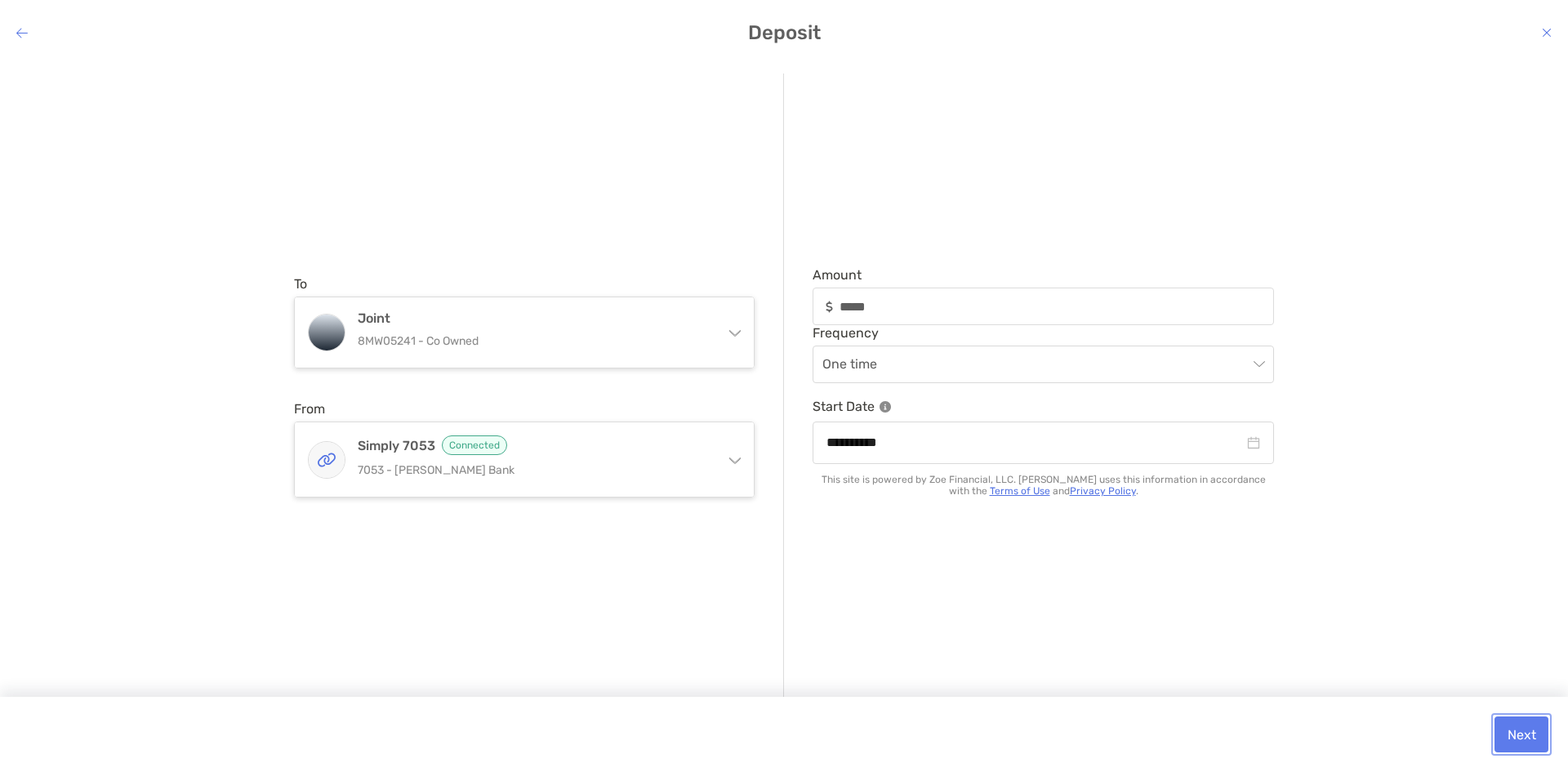
click at [1518, 731] on button "Next" at bounding box center [1522, 734] width 54 height 36
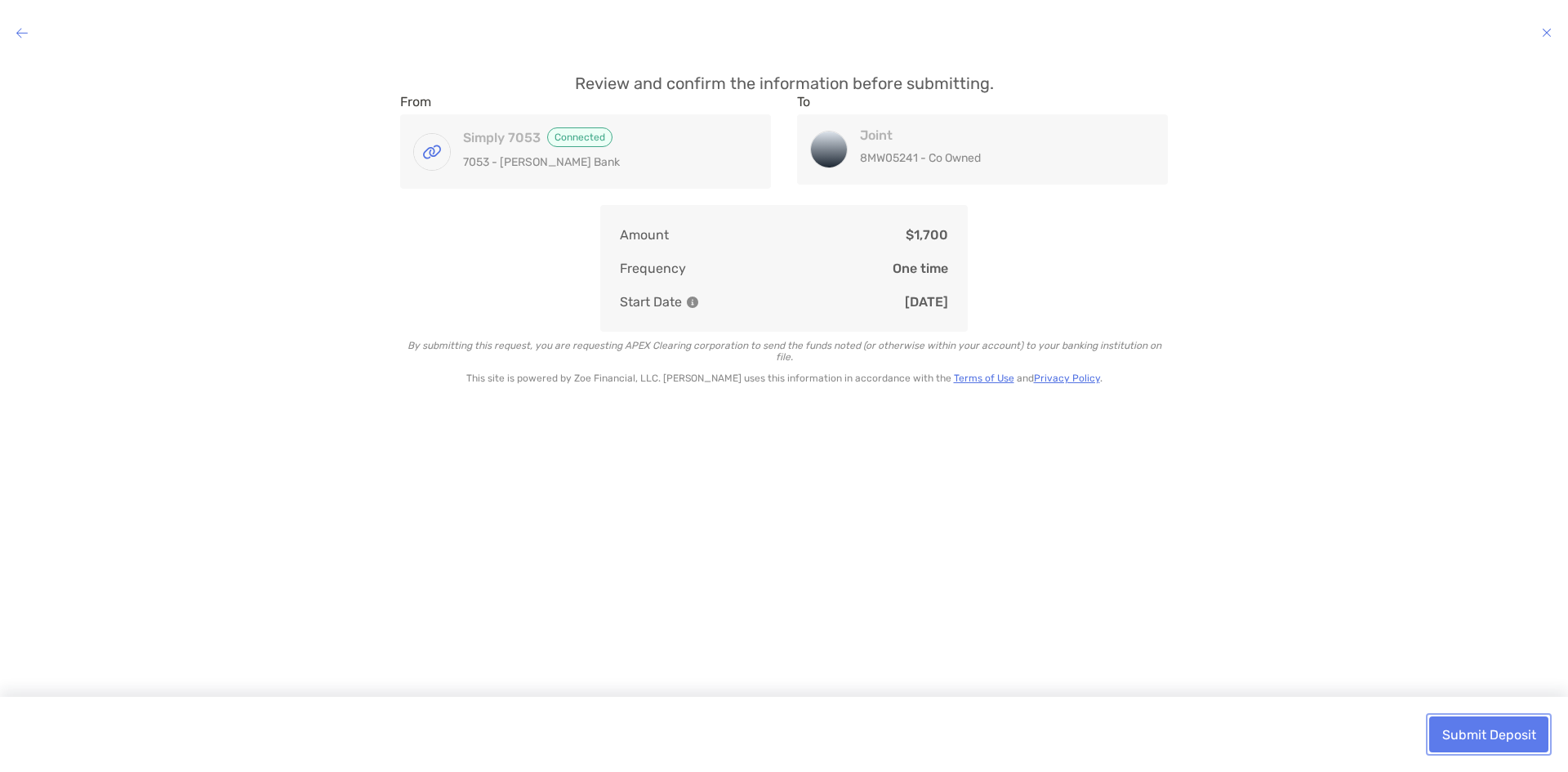
click at [1501, 729] on button "Submit Deposit" at bounding box center [1488, 734] width 119 height 36
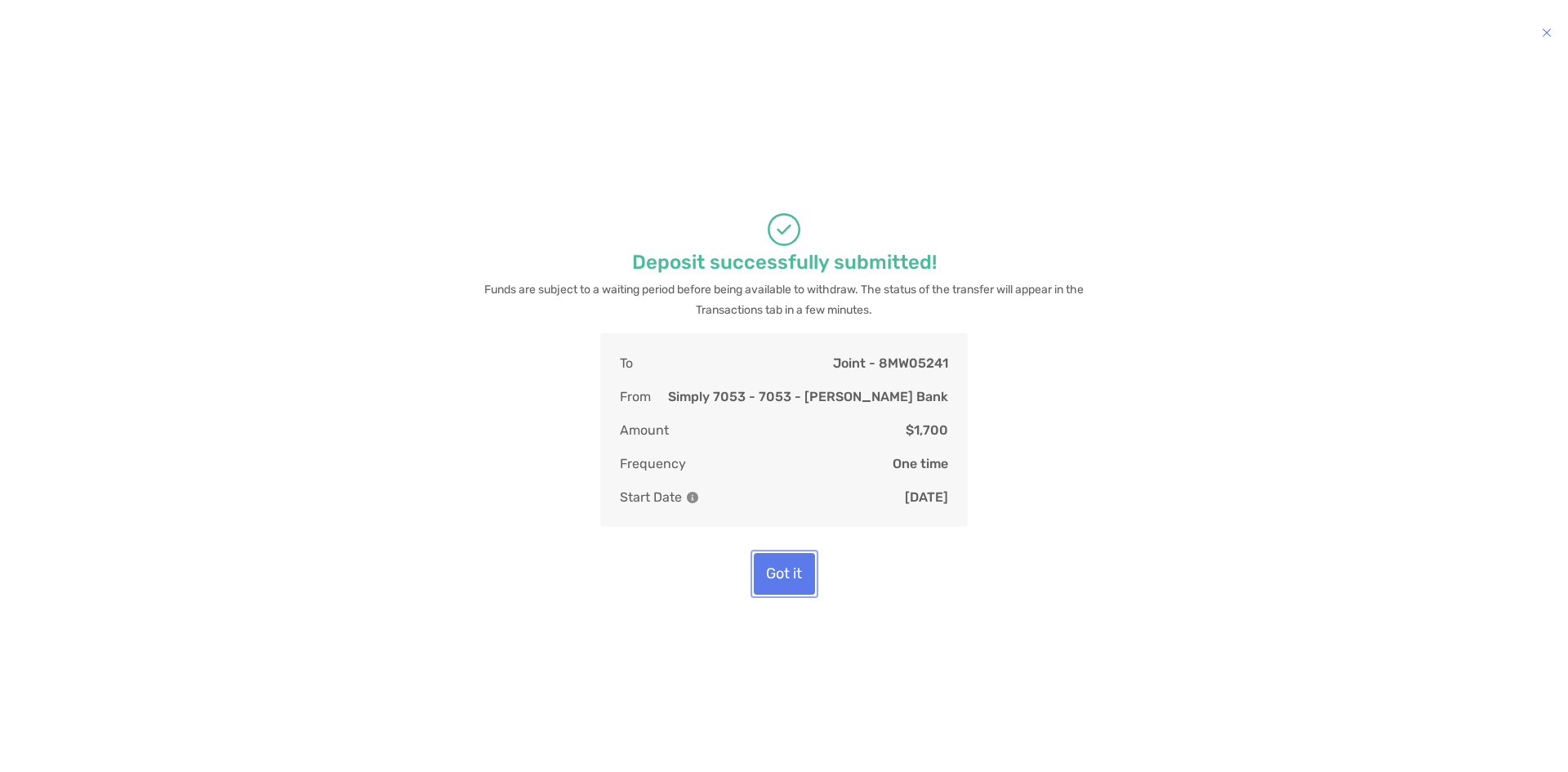
click at [781, 579] on button "Got it" at bounding box center [784, 574] width 62 height 41
